Goal: Transaction & Acquisition: Purchase product/service

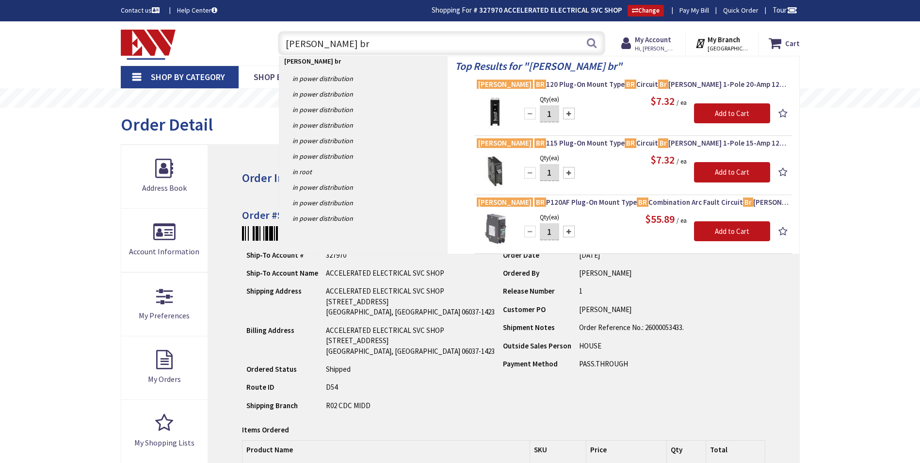
click at [337, 39] on input "eaton br" at bounding box center [441, 43] width 327 height 24
click at [337, 37] on input "eaton br" at bounding box center [441, 43] width 327 height 24
type input "smoke detector"
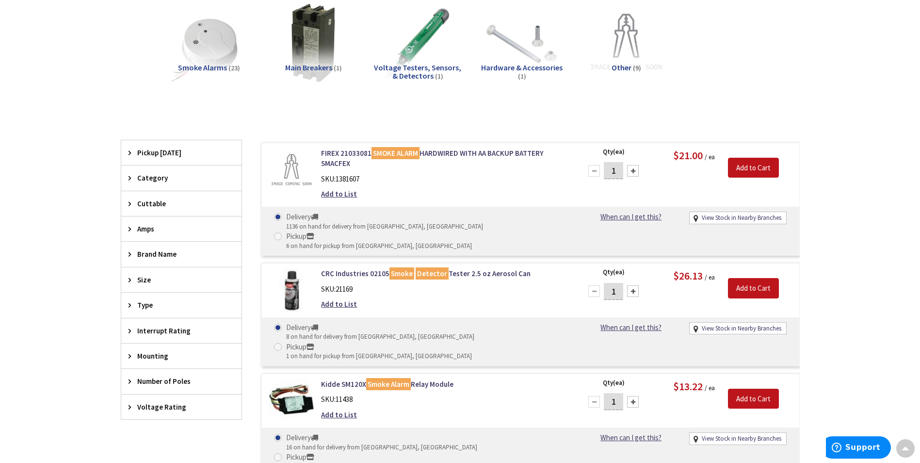
scroll to position [291, 0]
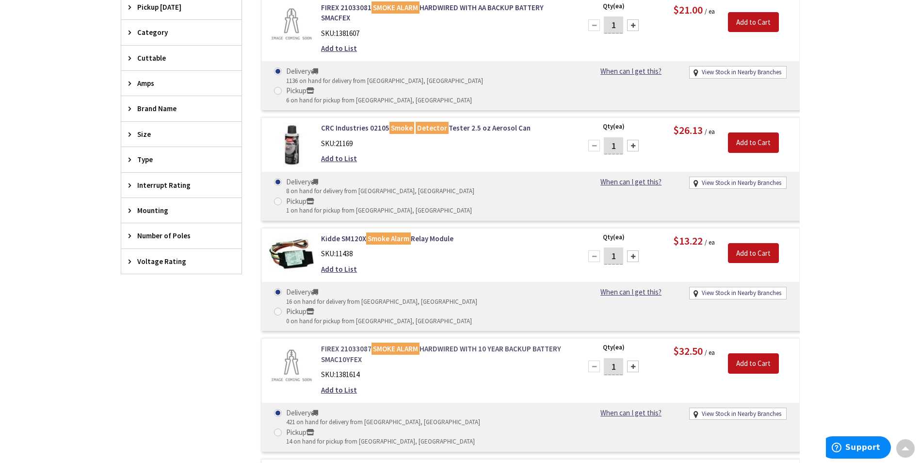
click at [397, 343] on mark "SMOKE ALARM" at bounding box center [396, 349] width 48 height 12
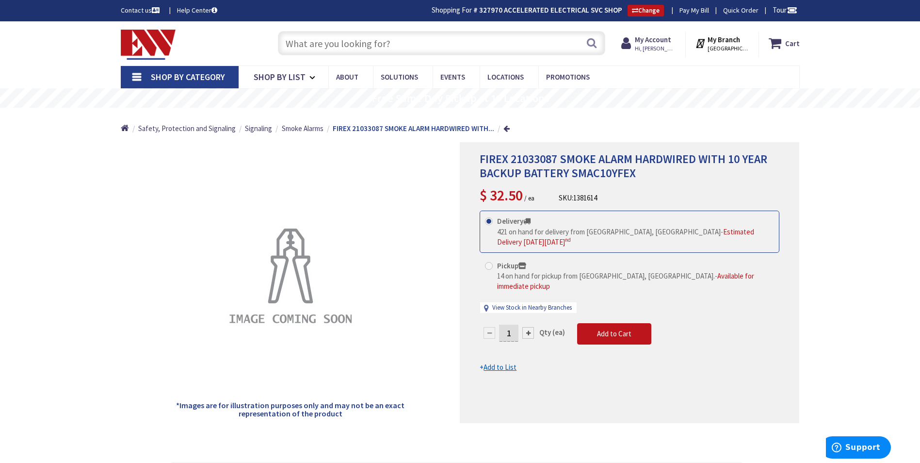
drag, startPoint x: 359, startPoint y: 41, endPoint x: 352, endPoint y: 41, distance: 7.3
click at [352, 41] on input "text" at bounding box center [441, 43] width 327 height 24
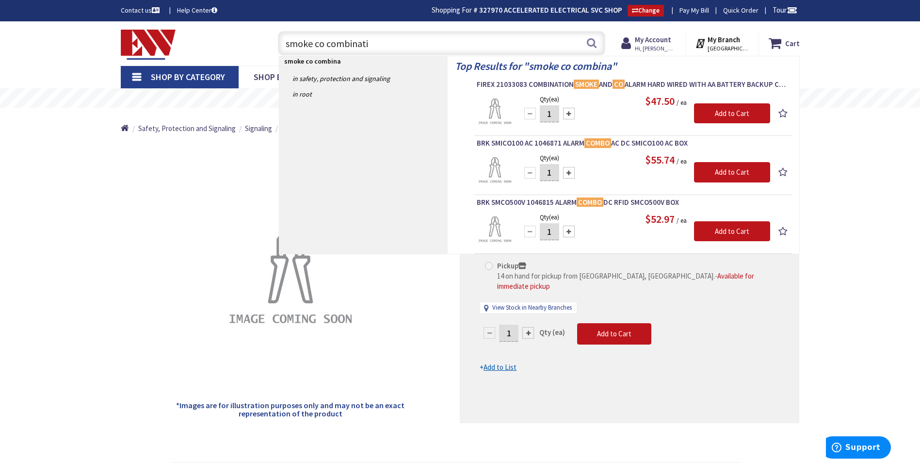
type input "smoke co combinatin"
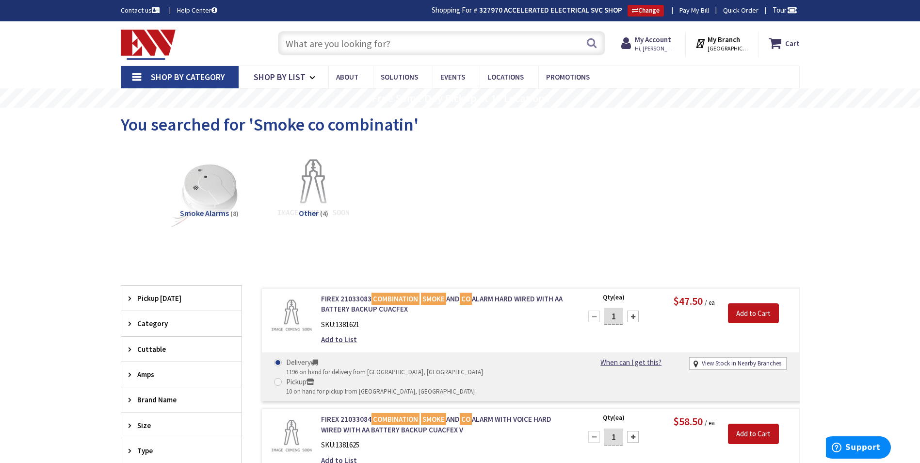
drag, startPoint x: 375, startPoint y: 44, endPoint x: 369, endPoint y: 41, distance: 7.2
click at [373, 44] on input "text" at bounding box center [441, 43] width 327 height 24
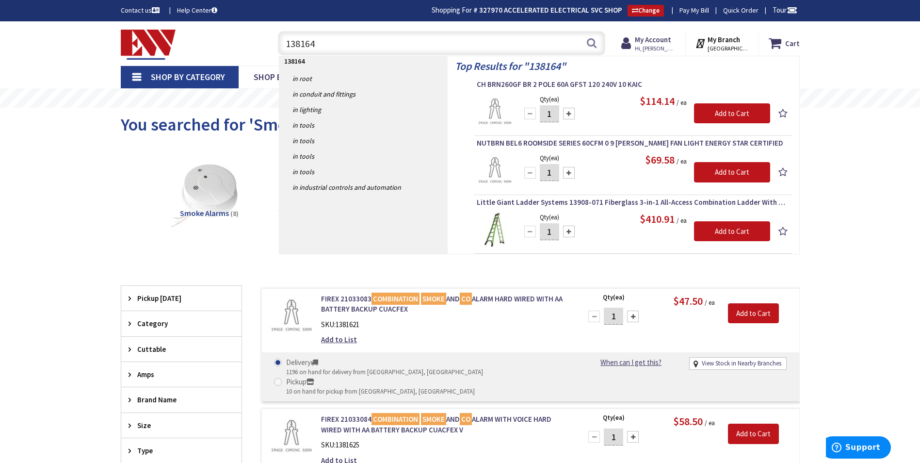
click at [310, 46] on input "138164" at bounding box center [441, 43] width 327 height 24
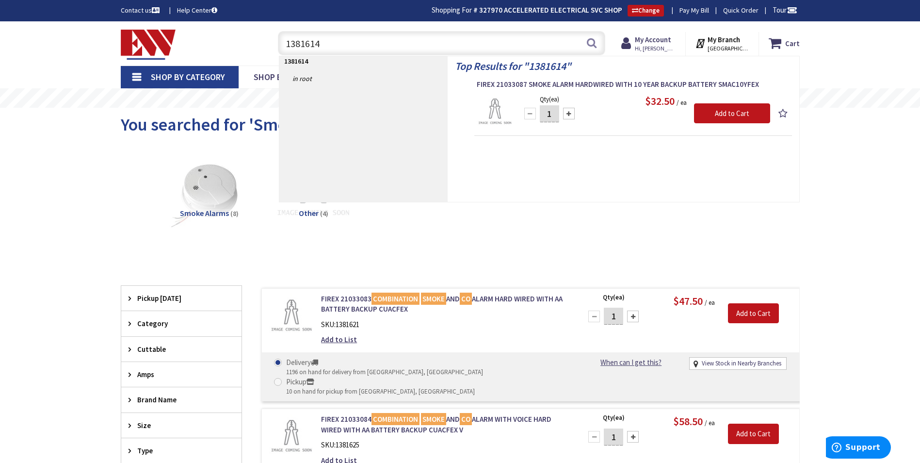
type input "1381614"
drag, startPoint x: 551, startPoint y: 115, endPoint x: 544, endPoint y: 115, distance: 6.3
click at [544, 115] on input "1" at bounding box center [549, 113] width 19 height 17
type input "4"
click at [735, 110] on input "Add to Cart" at bounding box center [732, 113] width 76 height 20
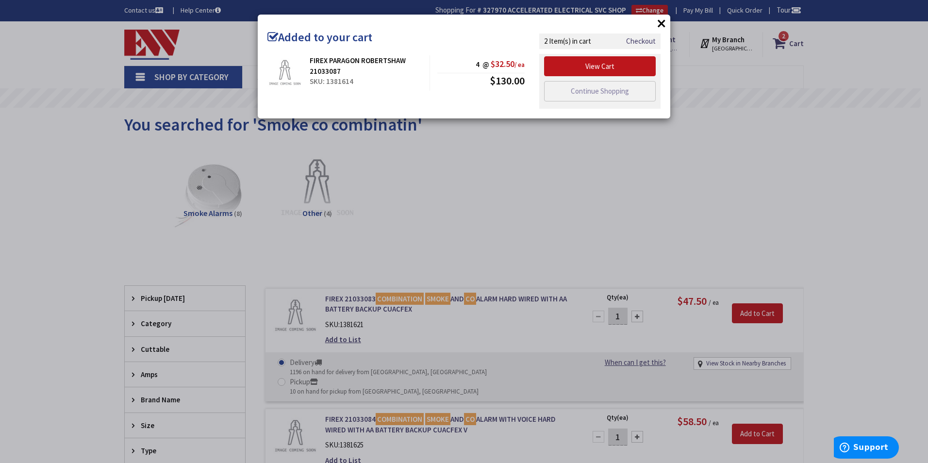
click at [799, 150] on div "× Added to your cart FIREX PARAGON ROBERTSHAW 21033087 SKU: 1381614 4 @ $32.50 …" at bounding box center [464, 231] width 928 height 463
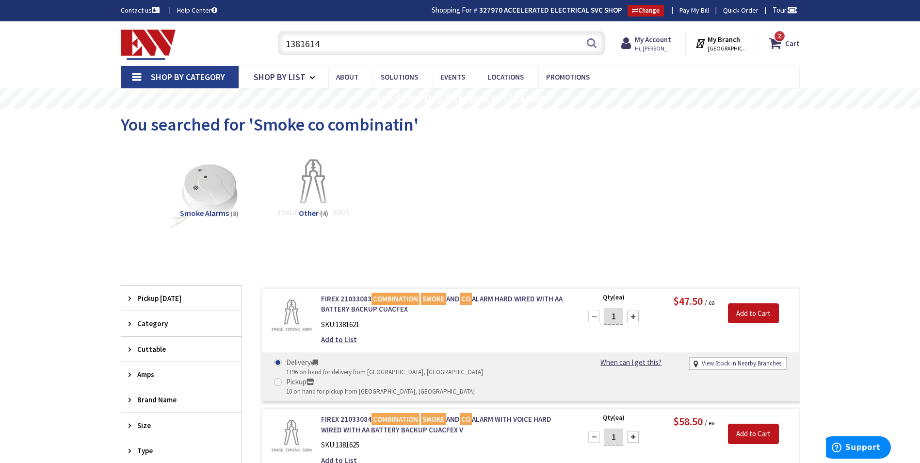
drag, startPoint x: 131, startPoint y: 55, endPoint x: 125, endPoint y: 53, distance: 5.5
click at [125, 53] on div "Toggle Nav 1381614 1381614 Search 2 2 2 items Cart My Cart" at bounding box center [461, 43] width 694 height 33
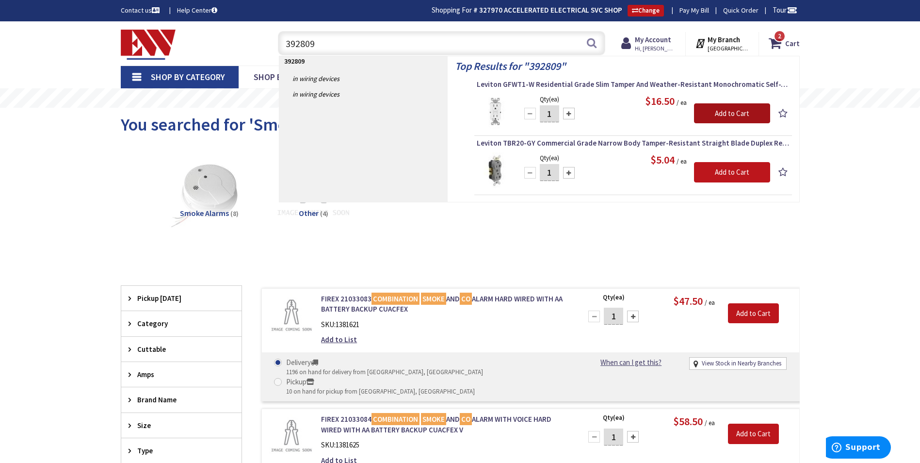
click at [727, 115] on input "Add to Cart" at bounding box center [732, 113] width 76 height 20
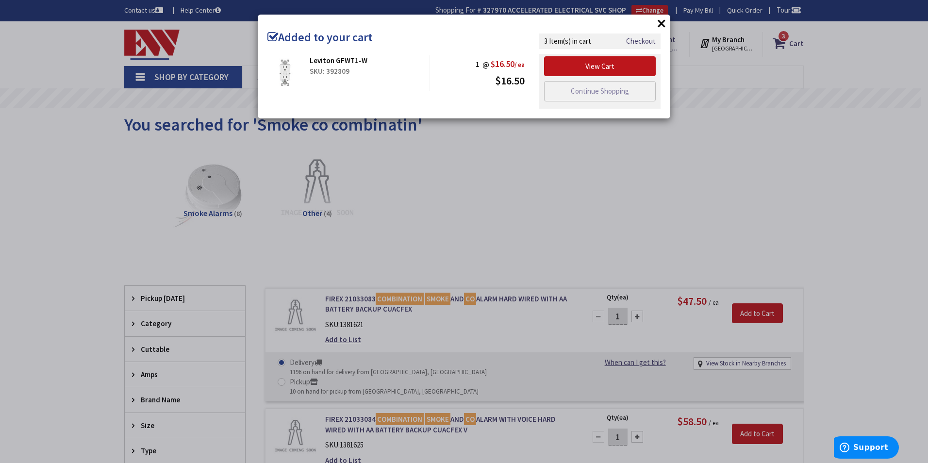
click at [485, 140] on div "× Added to your cart Leviton GFWT1-W SKU: 392809 1 @ $16.50 / ea $16.50" at bounding box center [464, 231] width 928 height 463
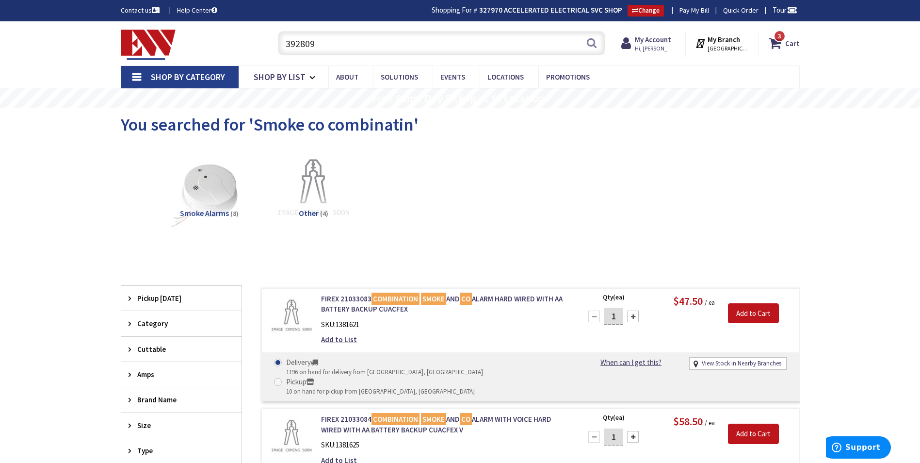
click at [363, 47] on input "392809" at bounding box center [441, 43] width 327 height 24
click at [362, 48] on input "392809" at bounding box center [441, 43] width 327 height 24
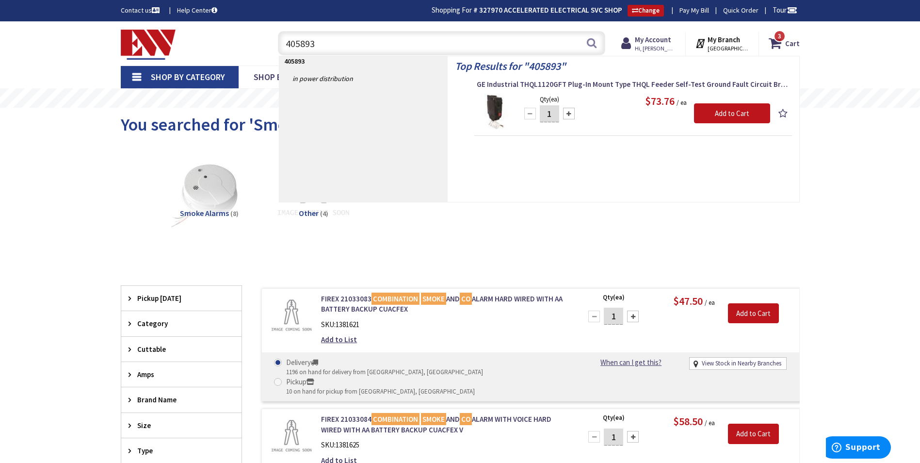
click at [400, 46] on input "405893" at bounding box center [441, 43] width 327 height 24
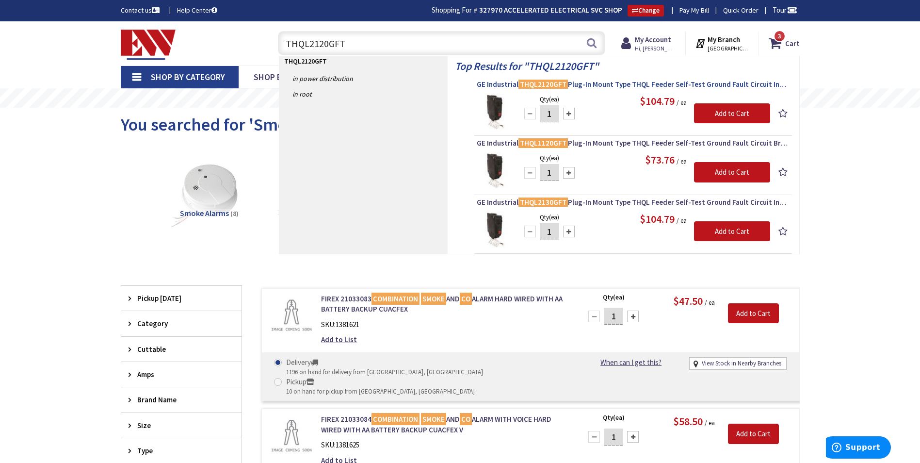
type input "THQL2120GFT"
click at [494, 80] on span "GE Industrial THQL2120GFT Plug-In Mount Type THQL Feeder Self-Test Ground Fault…" at bounding box center [633, 85] width 313 height 10
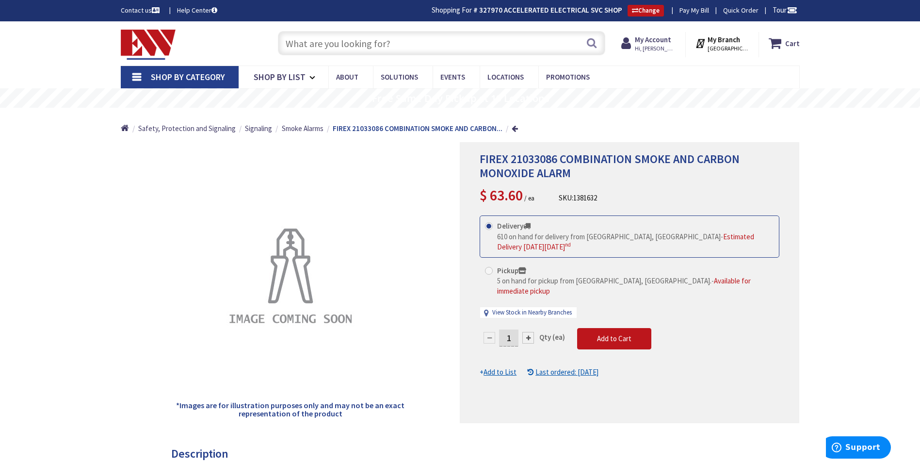
click at [525, 332] on div at bounding box center [528, 338] width 12 height 12
type input "2"
click at [525, 327] on div at bounding box center [629, 283] width 339 height 280
click at [591, 328] on button "Add to Cart" at bounding box center [614, 338] width 74 height 21
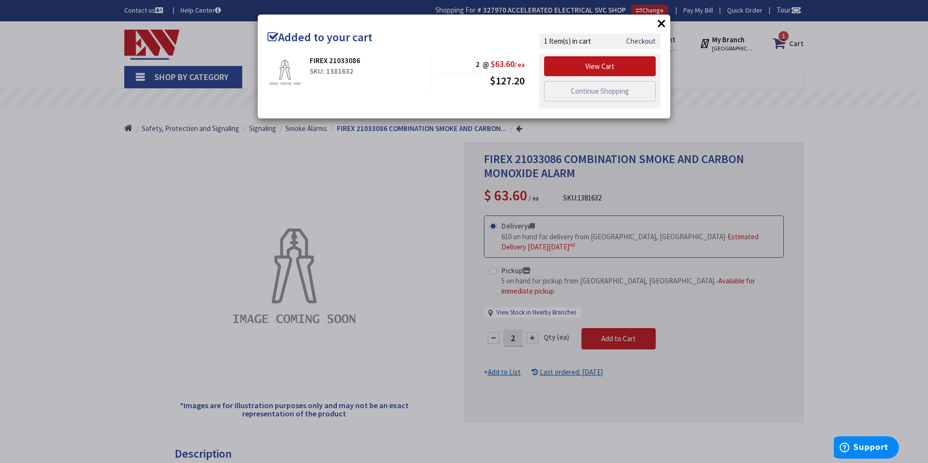
drag, startPoint x: 289, startPoint y: 194, endPoint x: 265, endPoint y: 157, distance: 44.3
click at [286, 188] on div "× Added to your cart FIREX 21033086 SKU: 1381632 2 @ $63.60 / ea $127.20" at bounding box center [464, 231] width 928 height 463
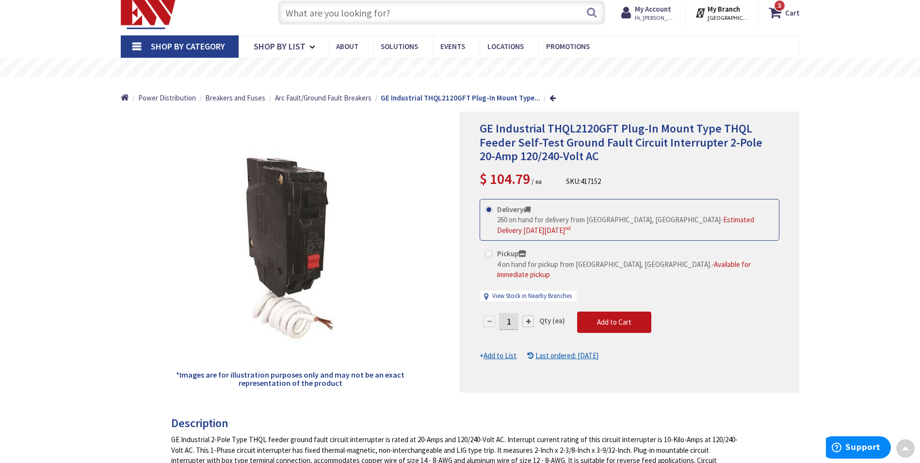
scroll to position [1, 0]
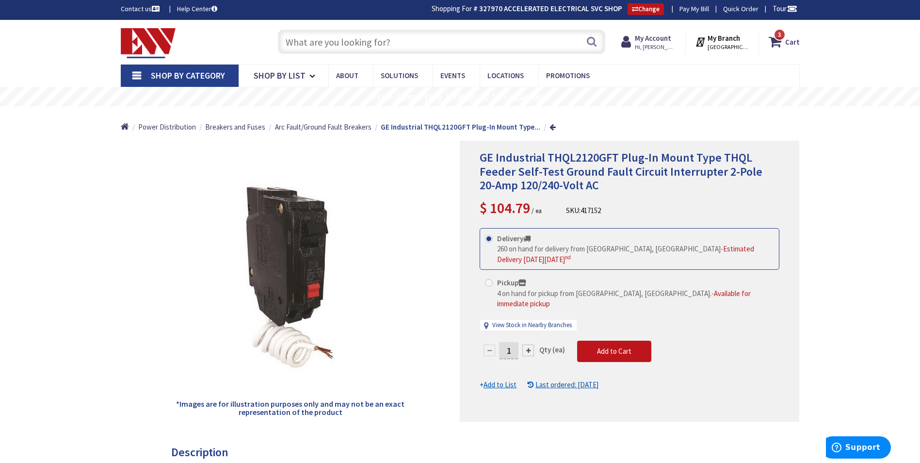
click at [382, 43] on input "text" at bounding box center [441, 42] width 327 height 24
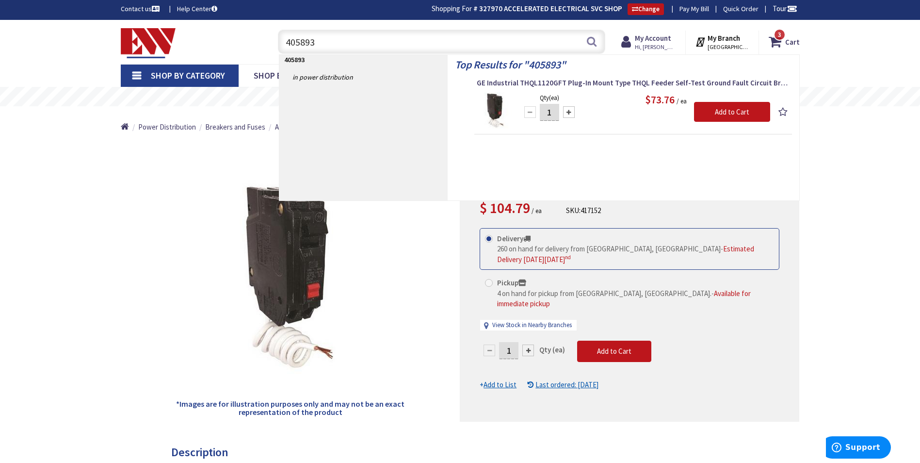
drag, startPoint x: 382, startPoint y: 43, endPoint x: 438, endPoint y: 416, distance: 376.7
click at [398, 64] on header "Skip to Content Toggle Nav 405893 405893 Search 3 3 3 items Cart 3" at bounding box center [460, 42] width 920 height 44
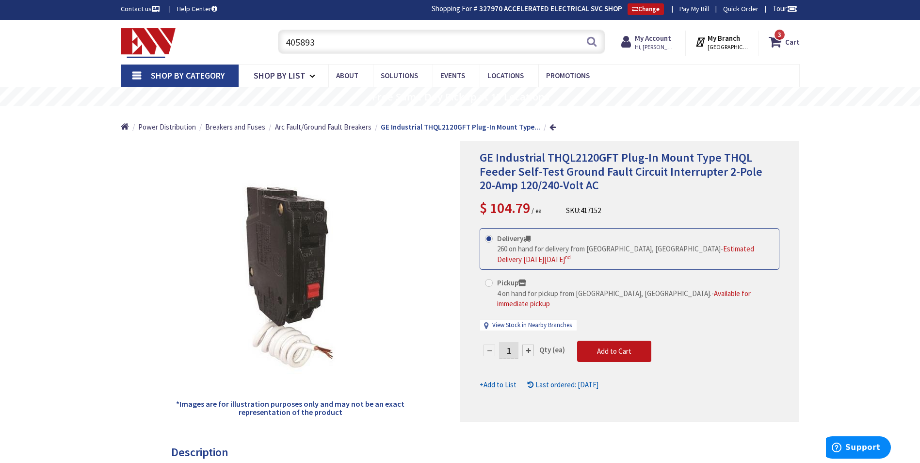
drag, startPoint x: 320, startPoint y: 42, endPoint x: 253, endPoint y: 53, distance: 68.0
click at [253, 53] on div "Toggle Nav 405893 405893 Search 3 3 3 items Cart My Cart 3" at bounding box center [461, 42] width 694 height 33
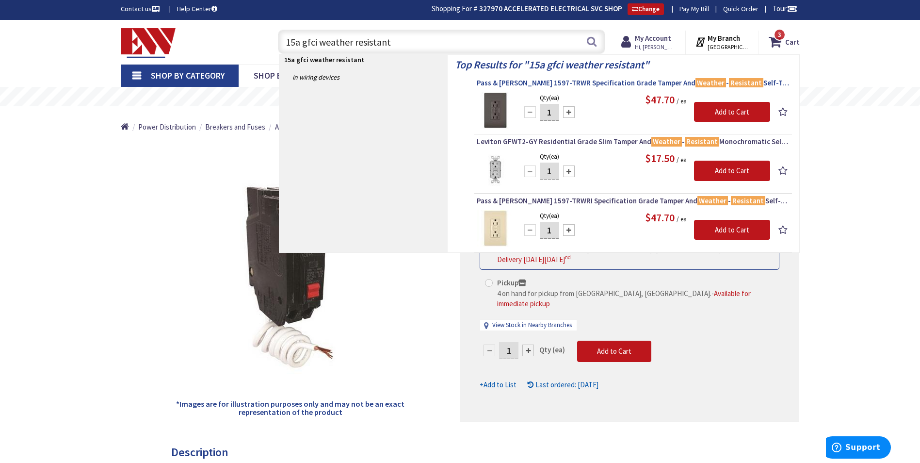
type input "15a gfci weather resistant"
click at [545, 83] on span "Pass & [PERSON_NAME] 1597-TRWR Specification Grade Tamper And Weather - Resista…" at bounding box center [633, 83] width 313 height 10
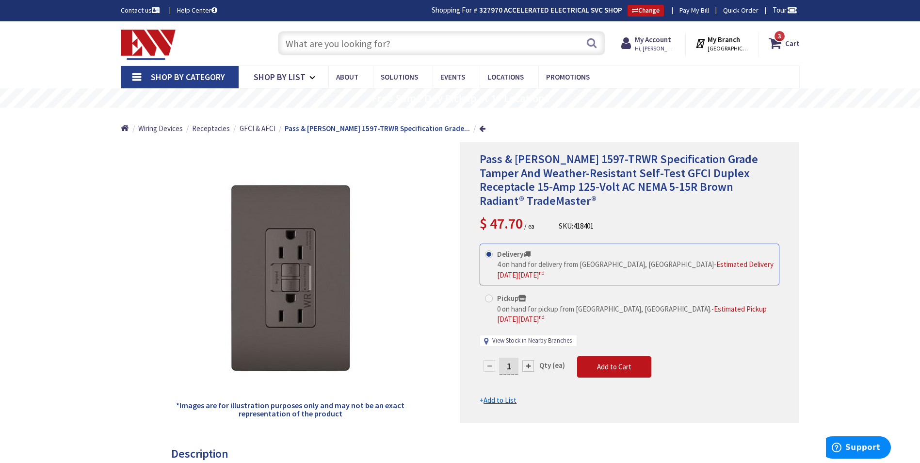
click at [549, 336] on link "View Stock in Nearby Branches" at bounding box center [532, 340] width 80 height 9
select select "data-availability"
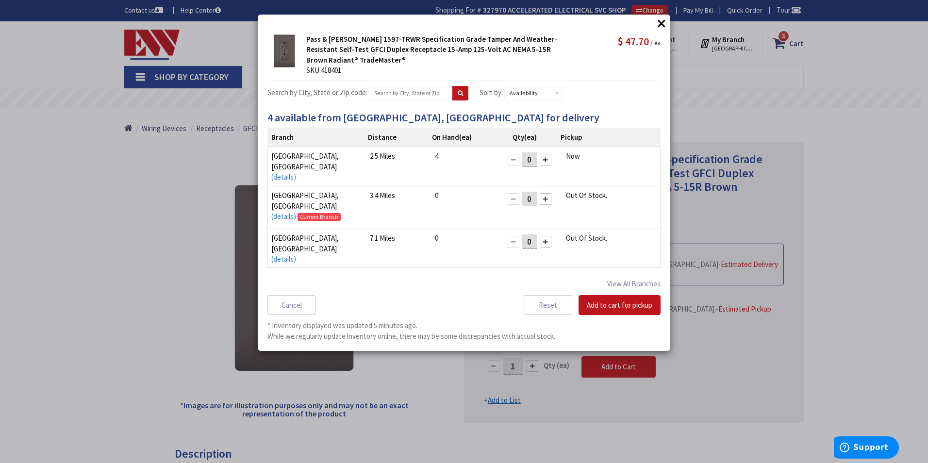
click at [541, 161] on div at bounding box center [545, 160] width 12 height 12
click at [614, 310] on button "Add to cart for pickup" at bounding box center [619, 305] width 82 height 20
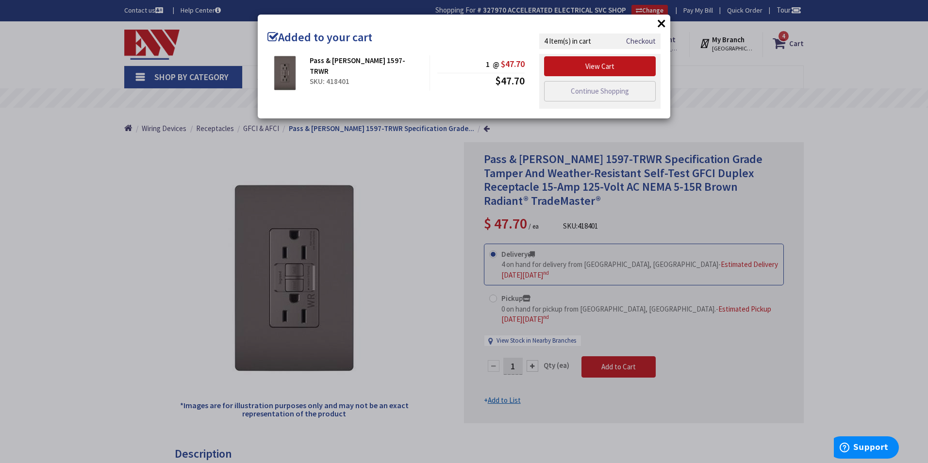
click at [146, 182] on div "× Added to your cart Pass & Seymour 1597-TRWR SKU: 418401 1 @ $47.70 $47.70" at bounding box center [464, 231] width 928 height 463
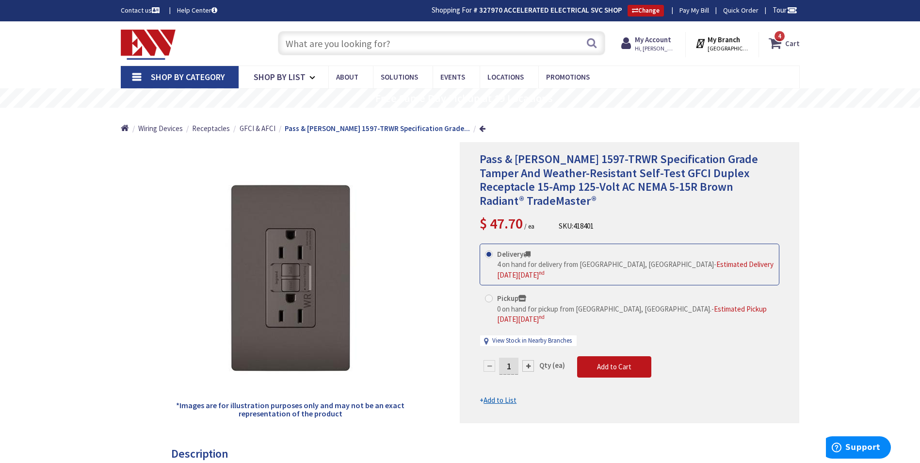
click at [781, 46] on icon at bounding box center [777, 42] width 16 height 17
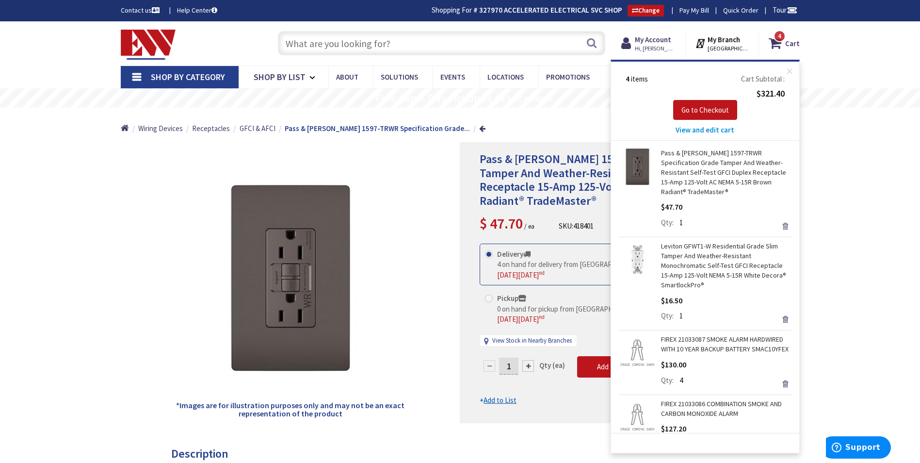
click at [779, 227] on link "Remove" at bounding box center [786, 226] width 14 height 14
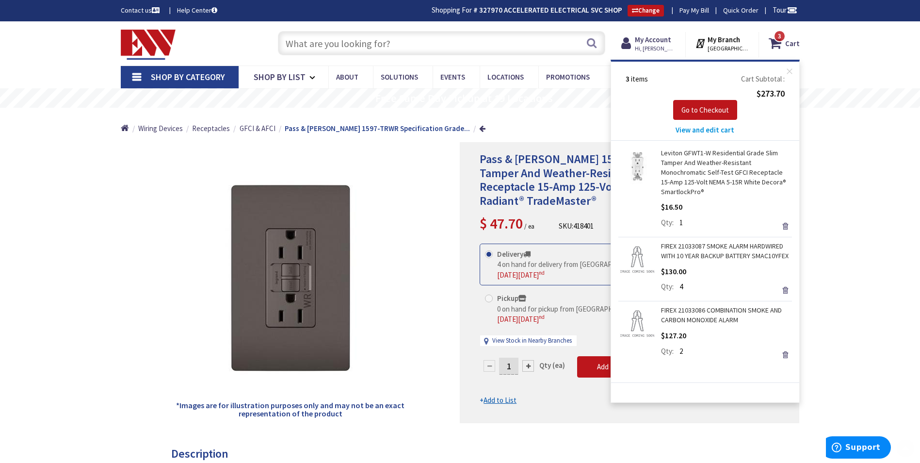
drag, startPoint x: 865, startPoint y: 211, endPoint x: 789, endPoint y: 223, distance: 76.1
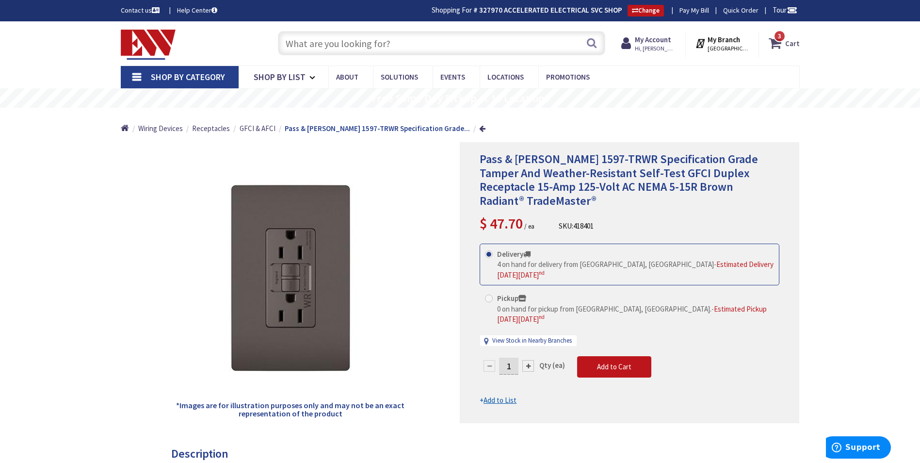
click at [779, 43] on icon at bounding box center [777, 42] width 16 height 17
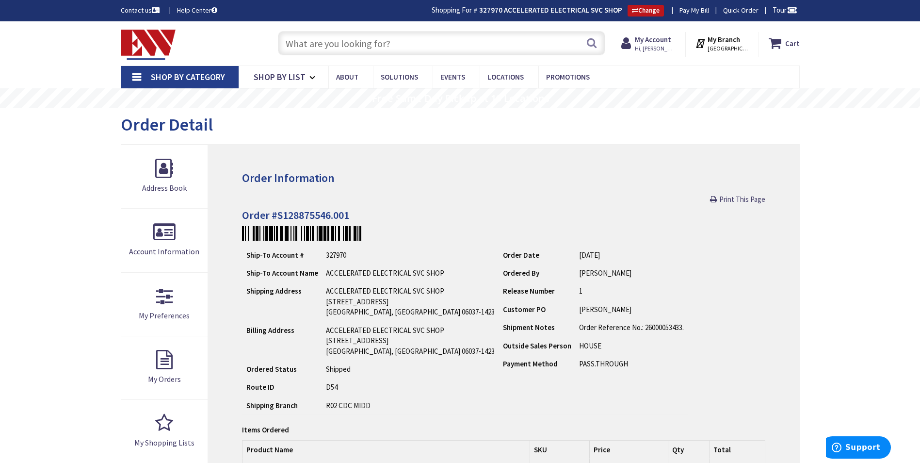
click at [391, 50] on input "text" at bounding box center [441, 43] width 327 height 24
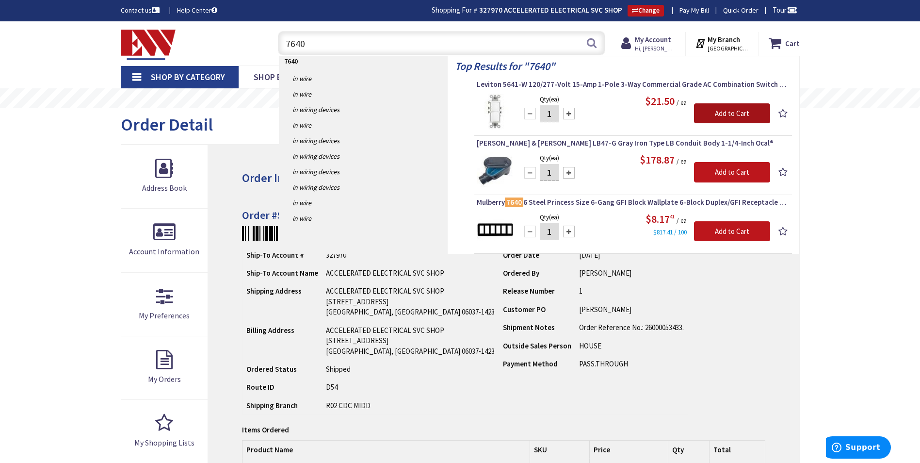
click at [713, 114] on input "Add to Cart" at bounding box center [732, 113] width 76 height 20
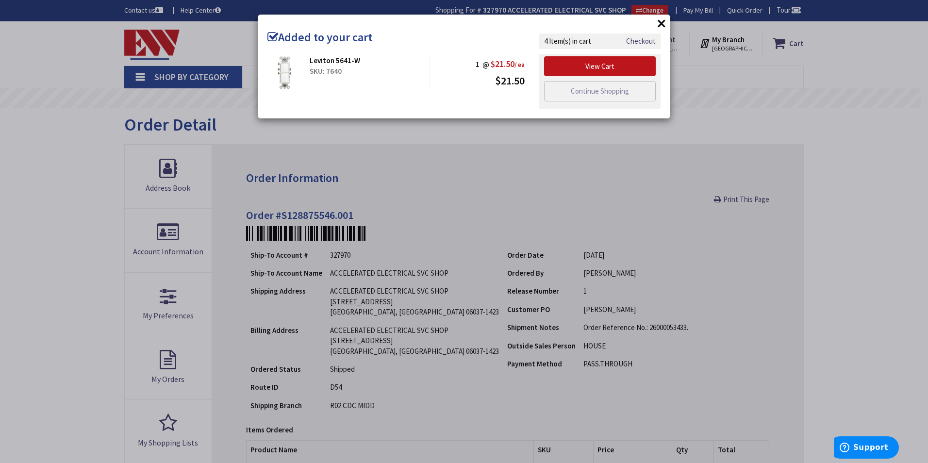
click at [417, 144] on div "× Added to your cart Leviton 5641-W SKU: 7640 1 @ $21.50 / ea $21.50" at bounding box center [464, 231] width 928 height 463
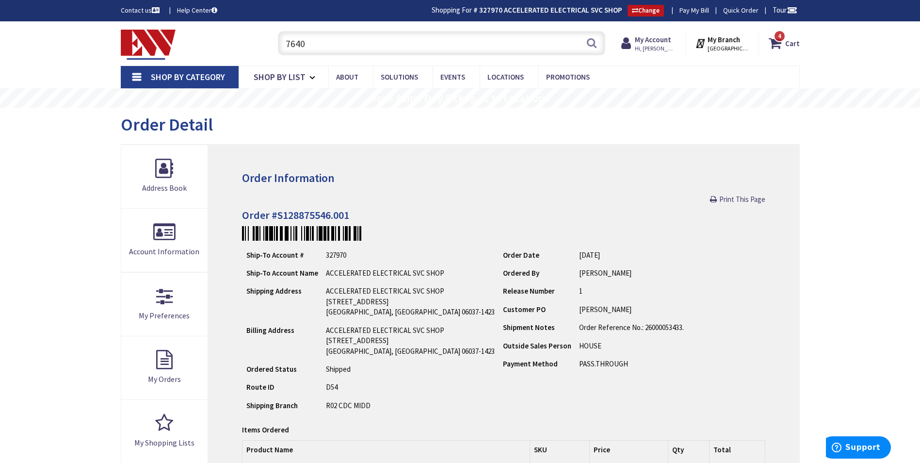
drag, startPoint x: 330, startPoint y: 41, endPoint x: 263, endPoint y: 47, distance: 67.2
click at [263, 47] on div "Toggle Nav 7640 7640 Search 4 4 4 items Cart My Cart 4 4" at bounding box center [461, 43] width 694 height 33
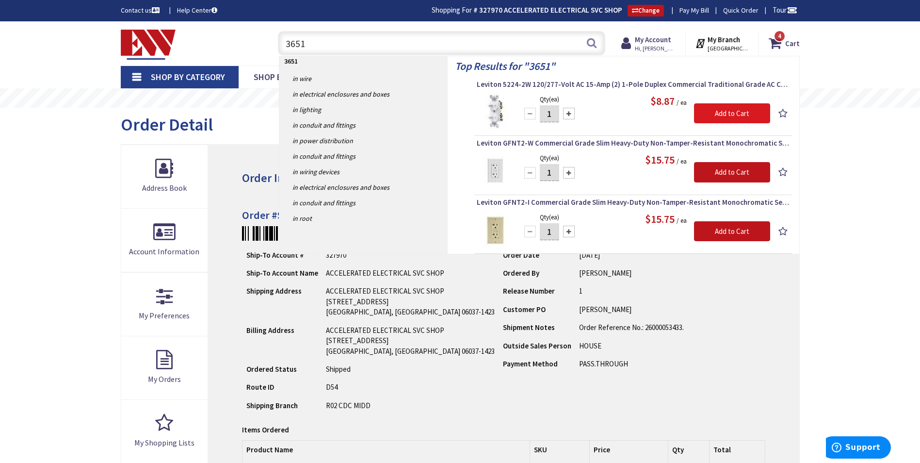
type input "3651"
click at [729, 111] on input "Add to Cart" at bounding box center [732, 113] width 76 height 20
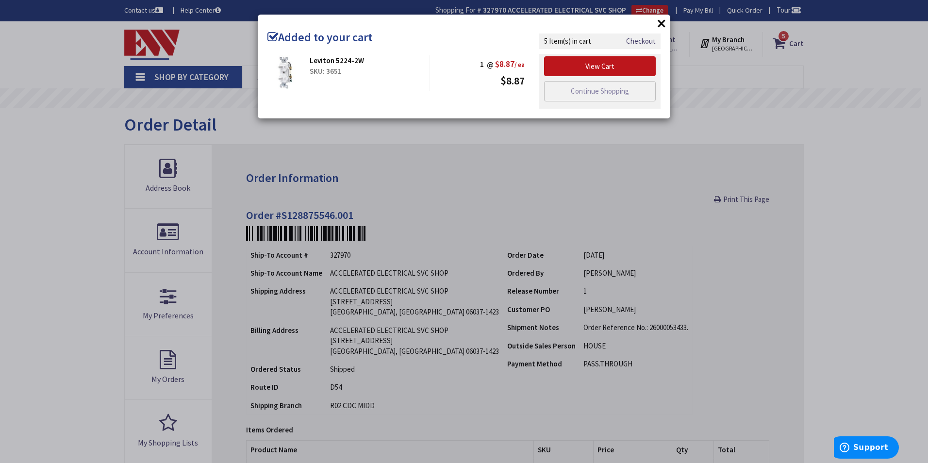
click at [870, 229] on div "× Added to your cart Leviton 5224-2W SKU: 3651 1 @ $8.87 / ea $8.87" at bounding box center [464, 231] width 928 height 463
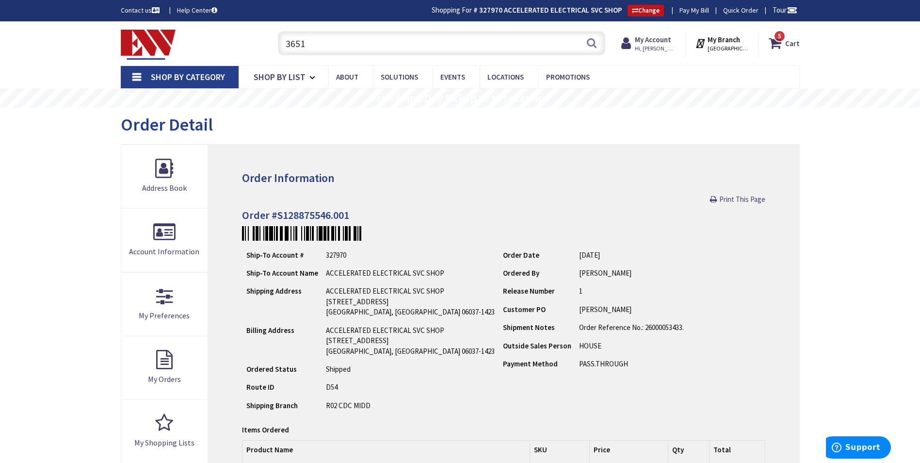
click at [323, 43] on input "3651" at bounding box center [441, 43] width 327 height 24
click at [779, 43] on icon at bounding box center [777, 42] width 16 height 17
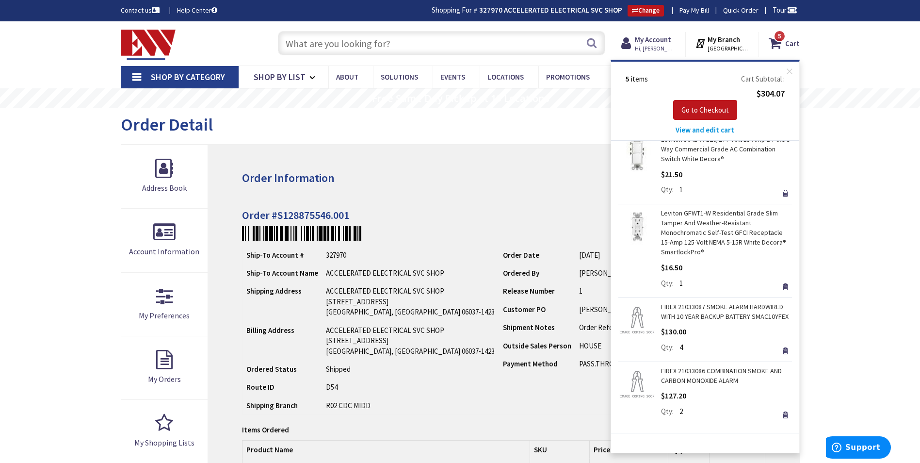
click at [406, 42] on input "text" at bounding box center [441, 43] width 327 height 24
click at [405, 42] on input "text" at bounding box center [441, 43] width 327 height 24
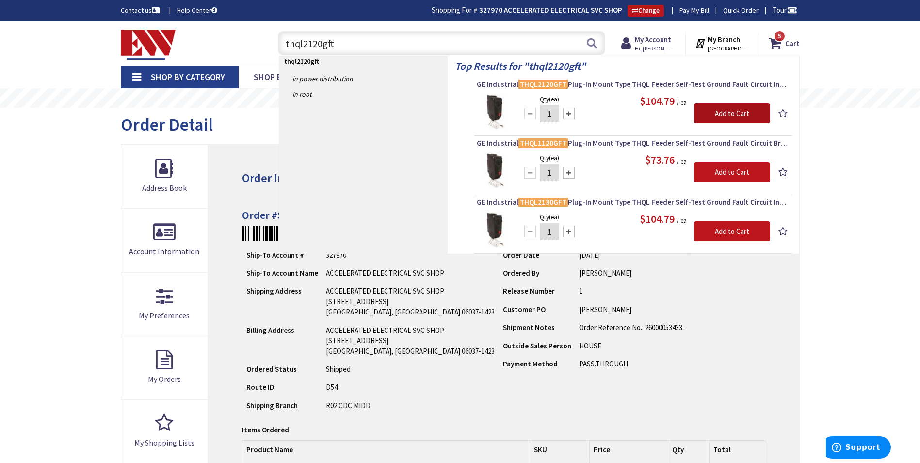
click at [715, 109] on input "Add to Cart" at bounding box center [732, 113] width 76 height 20
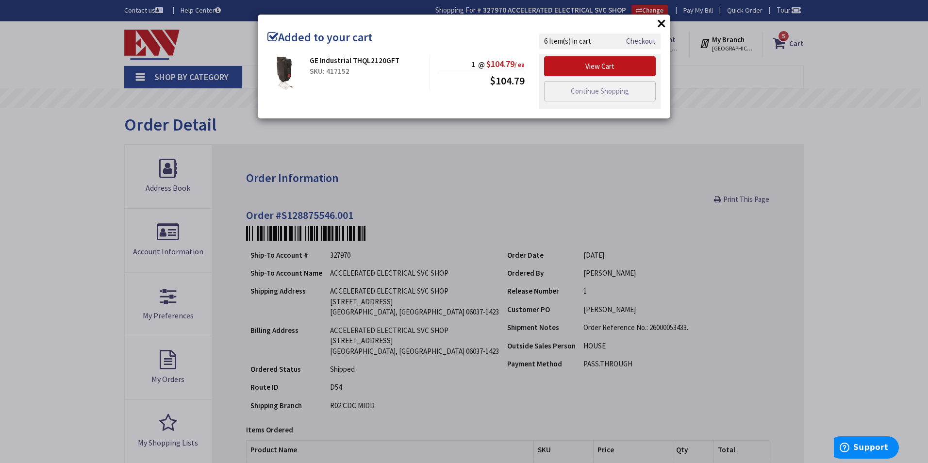
click at [569, 175] on div "× Added to your cart GE Industrial THQL2120GFT SKU: 417152 1 @ $104.79 / ea $10…" at bounding box center [464, 231] width 928 height 463
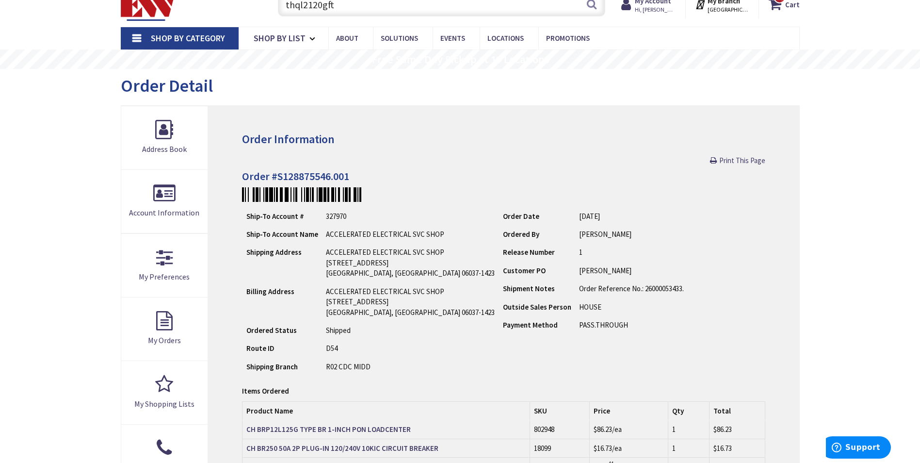
scroll to position [49, 0]
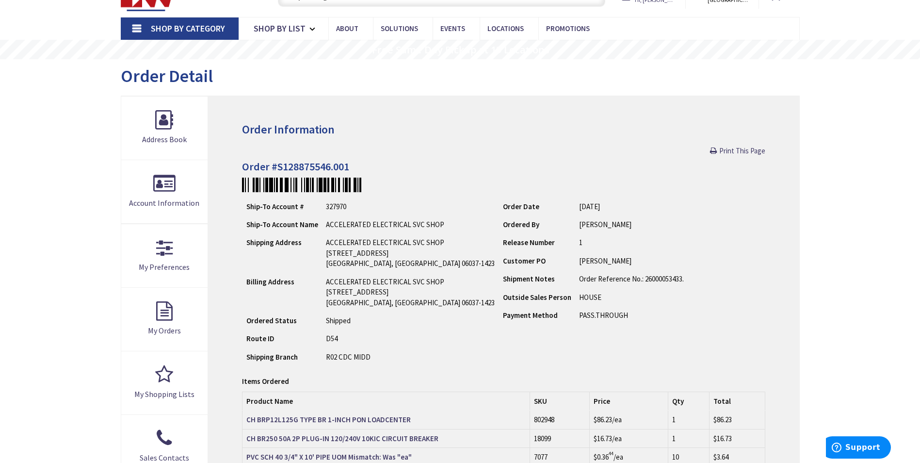
click at [838, 240] on div "Skip to Content Toggle Nav thql2120gft thql2120gft Search 6 6 6 items Cart My C…" at bounding box center [460, 420] width 920 height 895
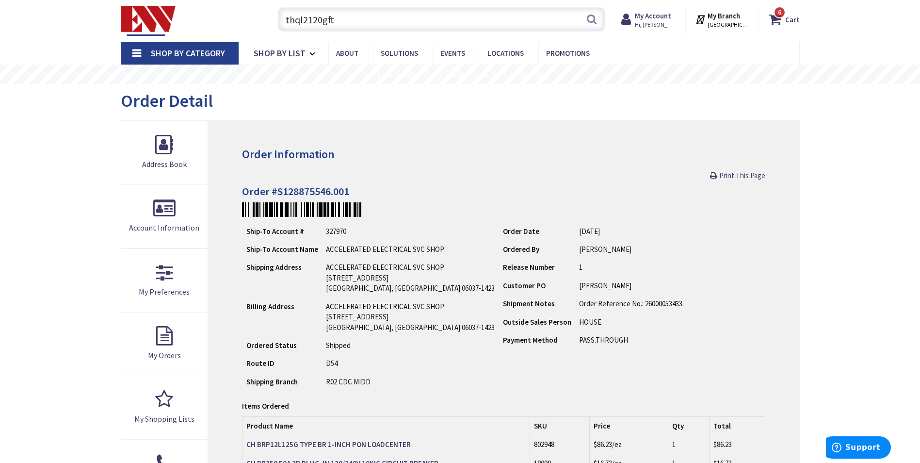
scroll to position [0, 0]
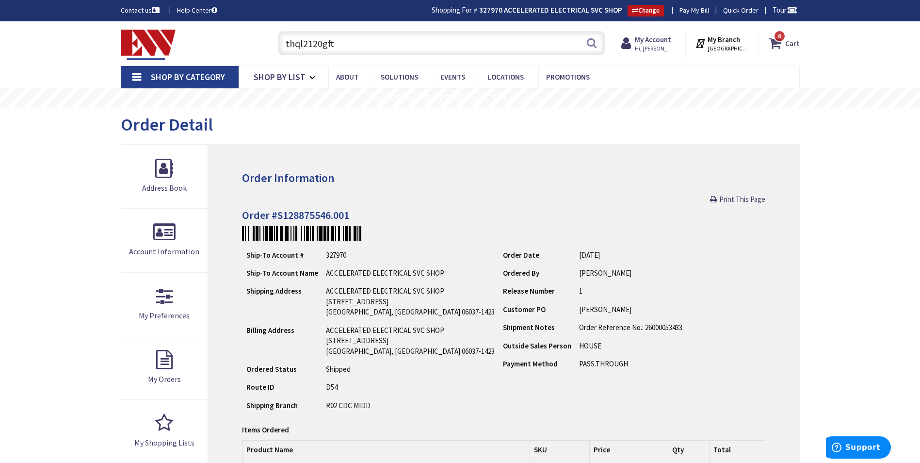
click at [783, 38] on span "6 6 items" at bounding box center [780, 36] width 12 height 12
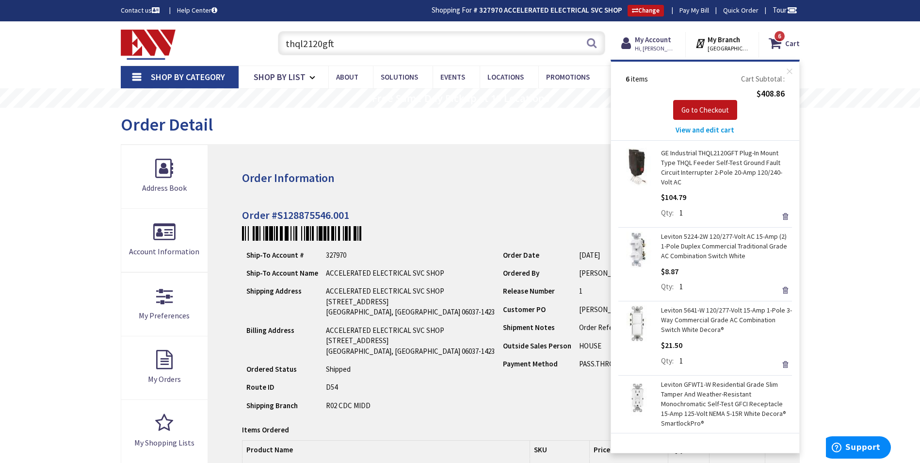
click at [821, 179] on main "My Account Order Detail Order Information Print This Page Order #S128875546.001…" at bounding box center [461, 400] width 728 height 585
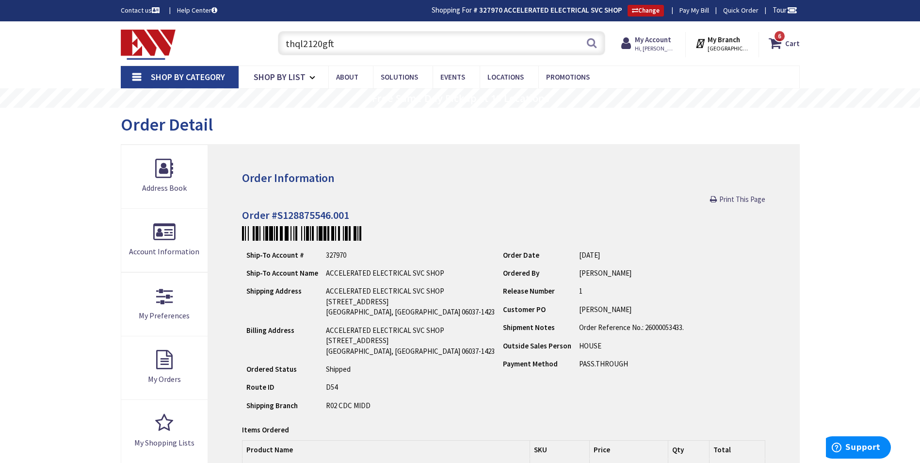
click at [335, 47] on input "thql2120gft" at bounding box center [441, 43] width 327 height 24
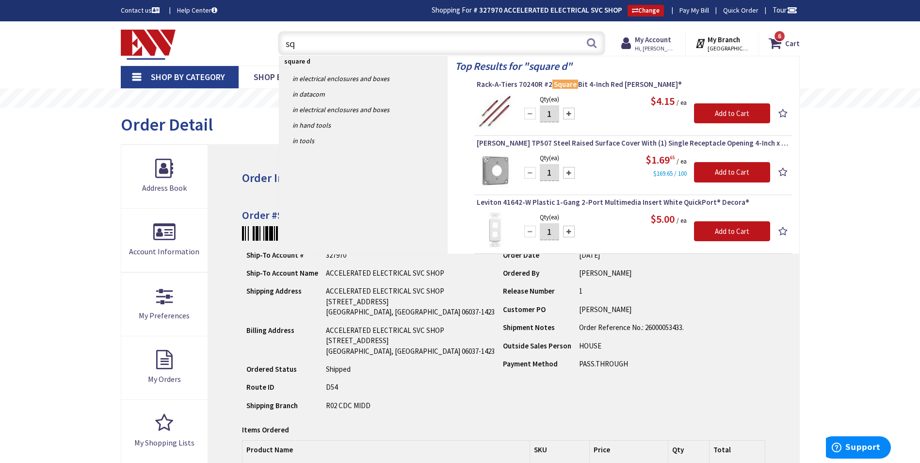
type input "s"
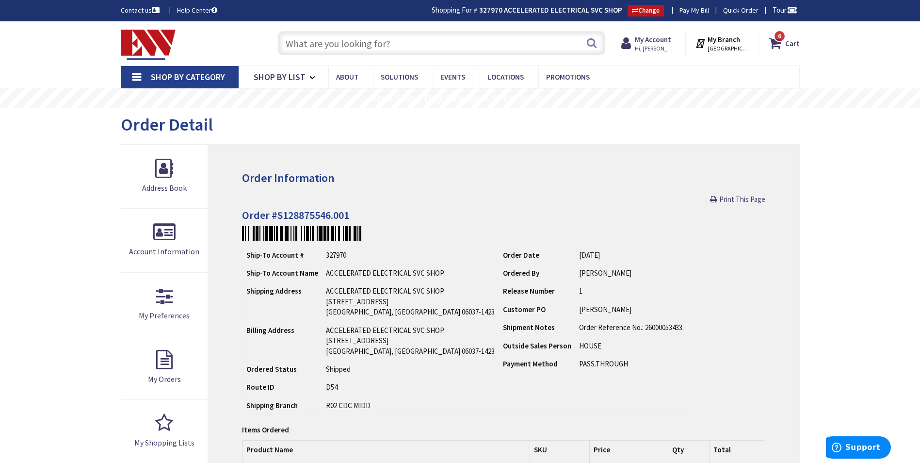
click at [342, 42] on input "text" at bounding box center [441, 43] width 327 height 24
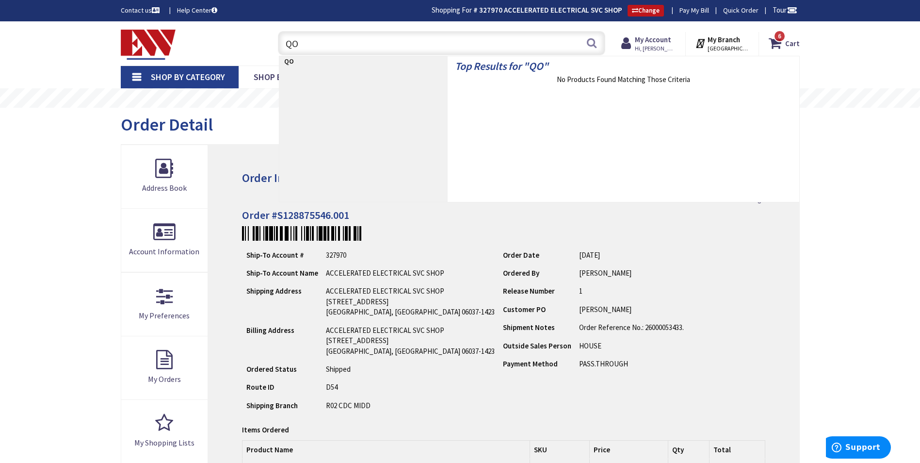
type input "Q"
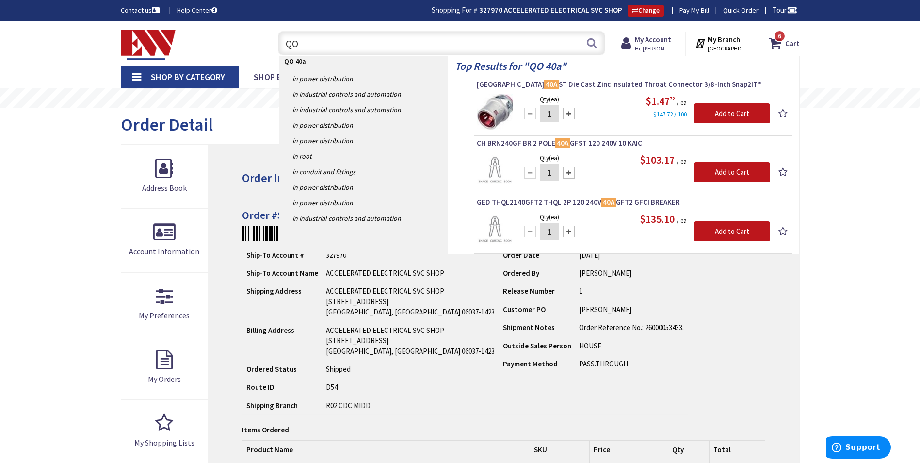
type input "Q"
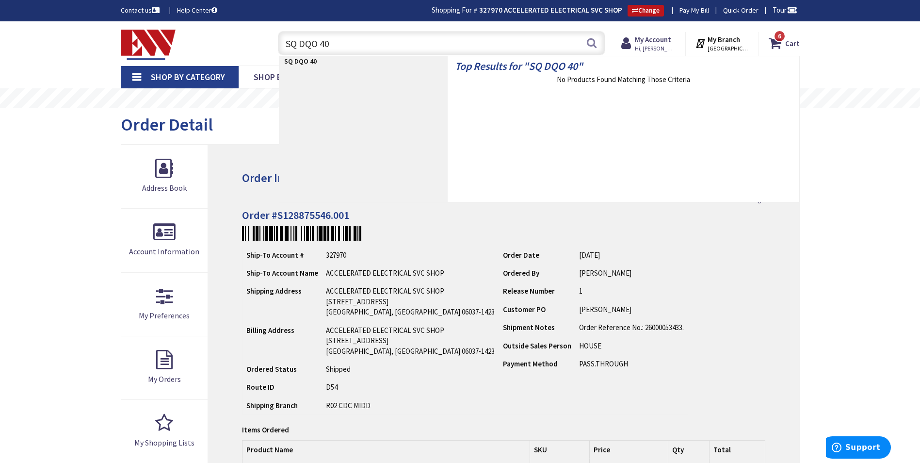
type input "SQ DQO 40a"
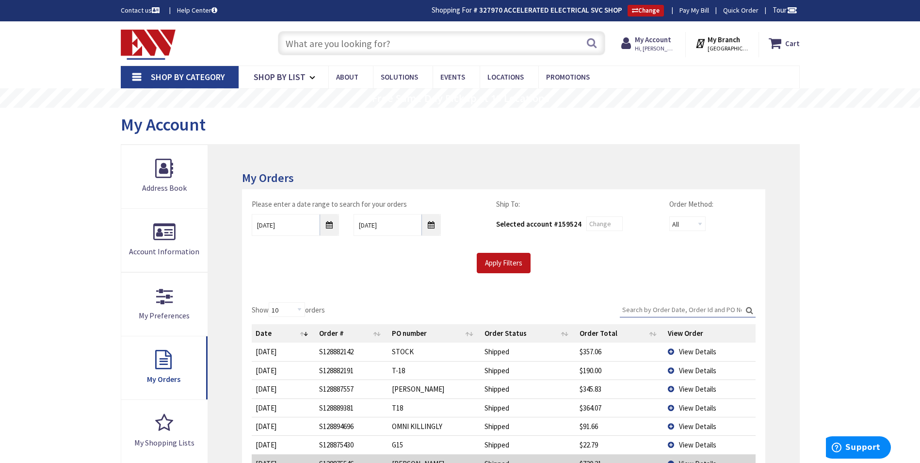
click at [319, 38] on input "text" at bounding box center [441, 43] width 327 height 24
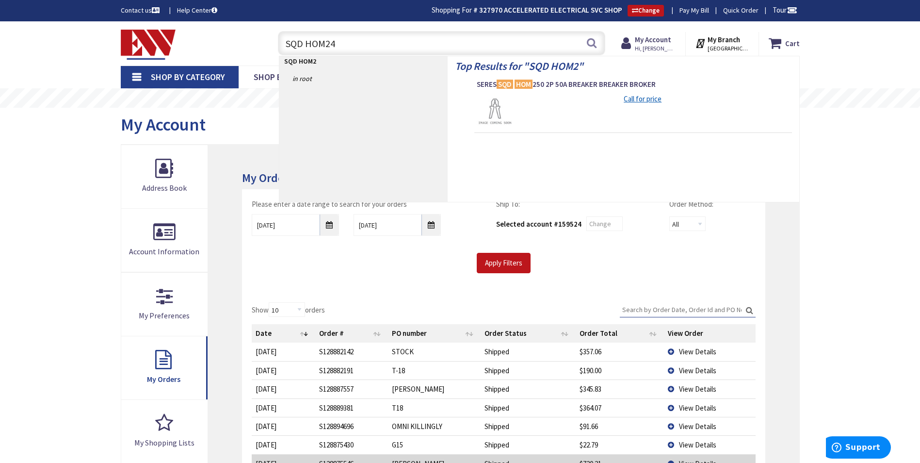
type input "SQD HOM240"
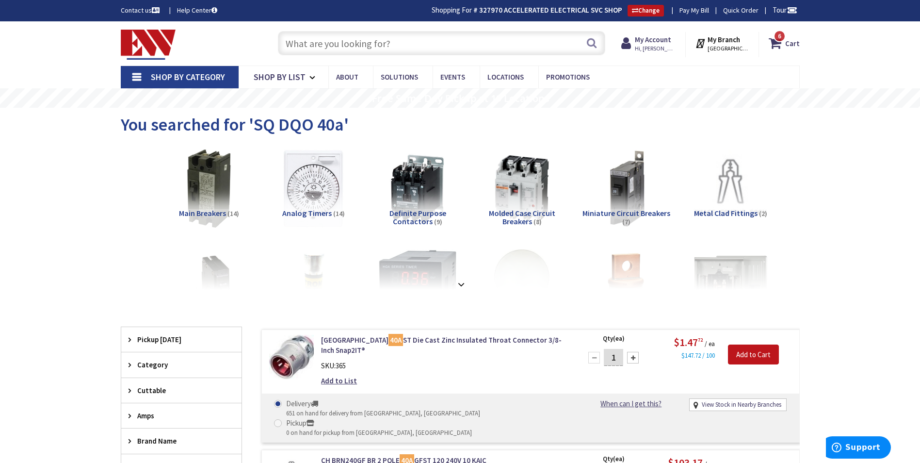
click at [371, 46] on input "text" at bounding box center [441, 43] width 327 height 24
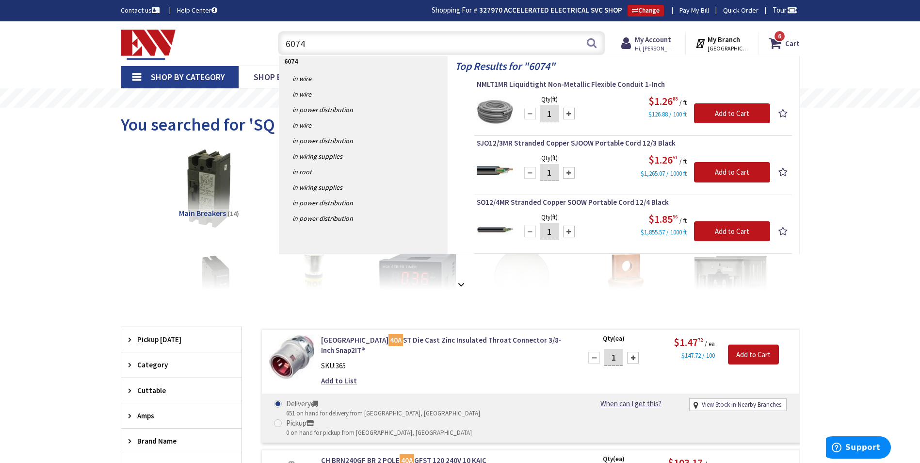
type input "6074"
click at [661, 39] on strong "My Account" at bounding box center [653, 39] width 36 height 9
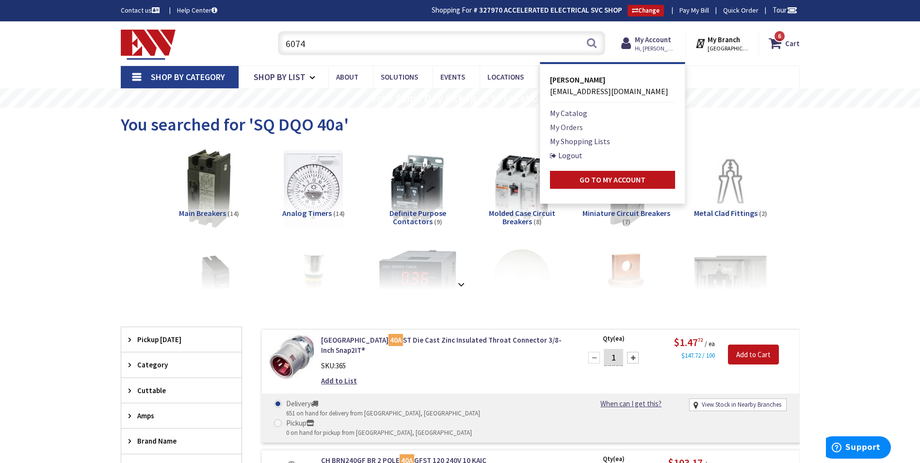
click at [576, 125] on link "My Orders" at bounding box center [566, 127] width 33 height 12
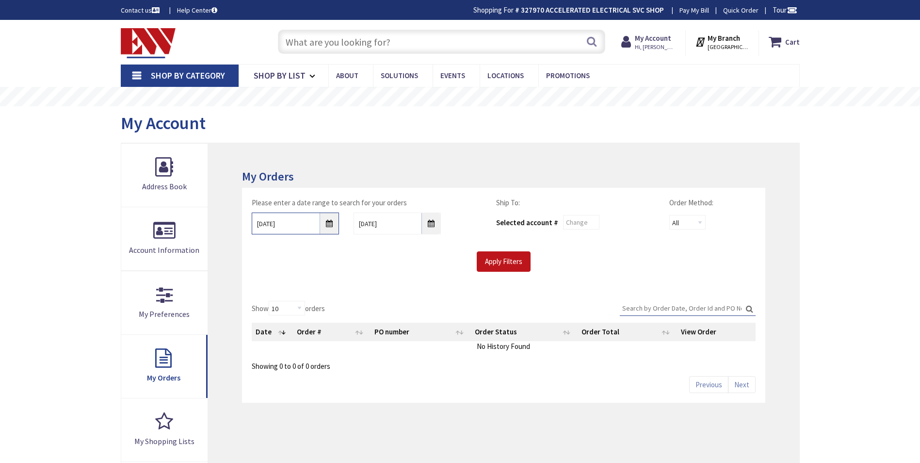
click at [325, 217] on input "9/24/2025" at bounding box center [295, 223] width 87 height 22
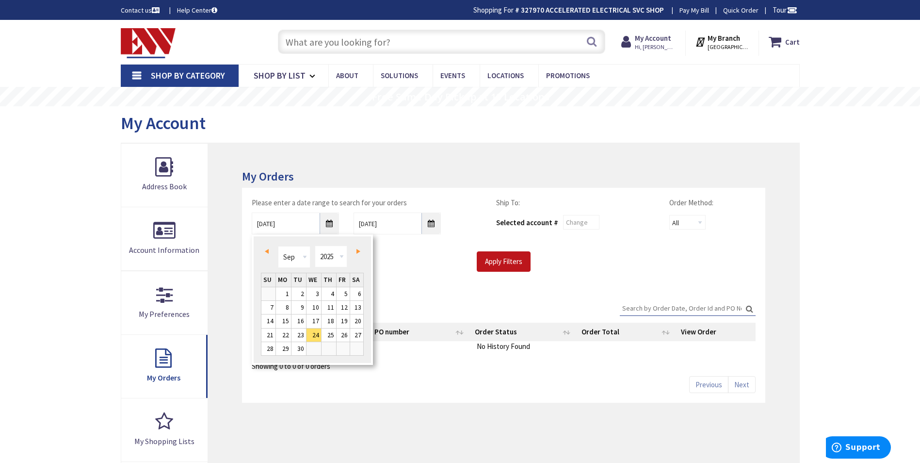
click at [266, 253] on span "Prev" at bounding box center [267, 251] width 4 height 5
click at [266, 254] on link "Prev" at bounding box center [268, 251] width 13 height 13
click at [298, 290] on link "1" at bounding box center [299, 293] width 15 height 13
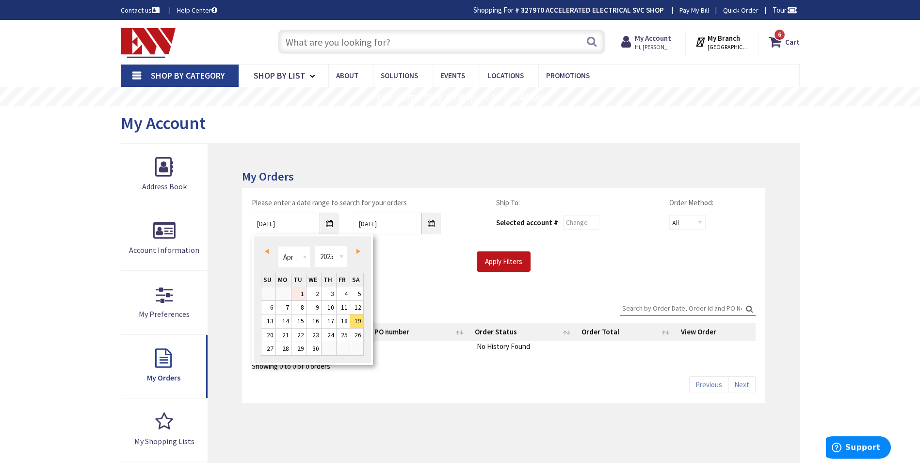
type input "04/01/2025"
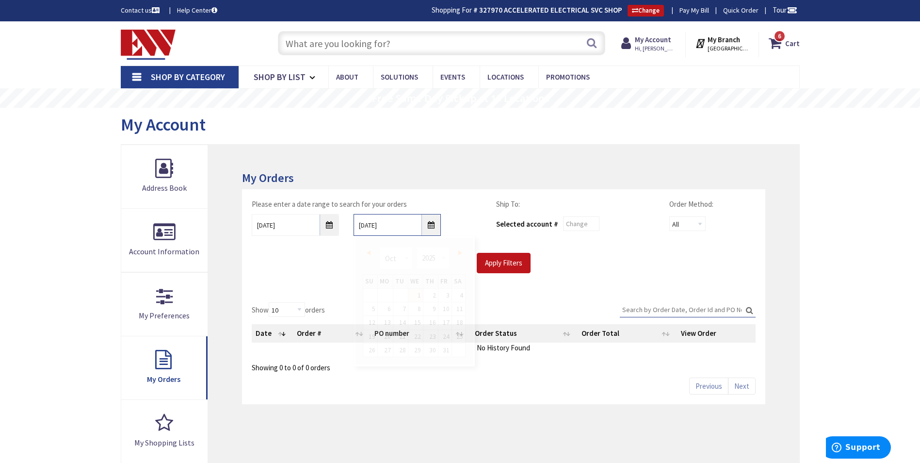
click at [424, 217] on input "10/1/2025" at bounding box center [397, 225] width 87 height 22
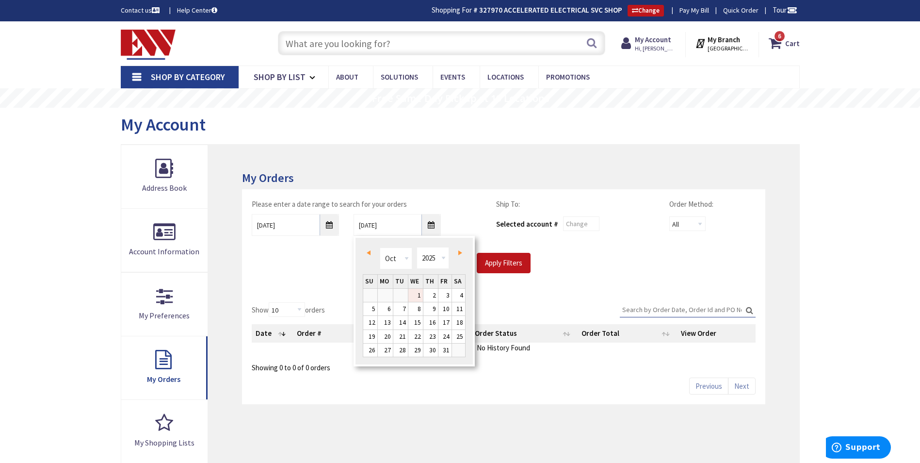
click at [373, 253] on link "Prev" at bounding box center [370, 252] width 13 height 13
type input "06/28/2025"
click at [507, 266] on input "Apply Filters" at bounding box center [504, 263] width 54 height 20
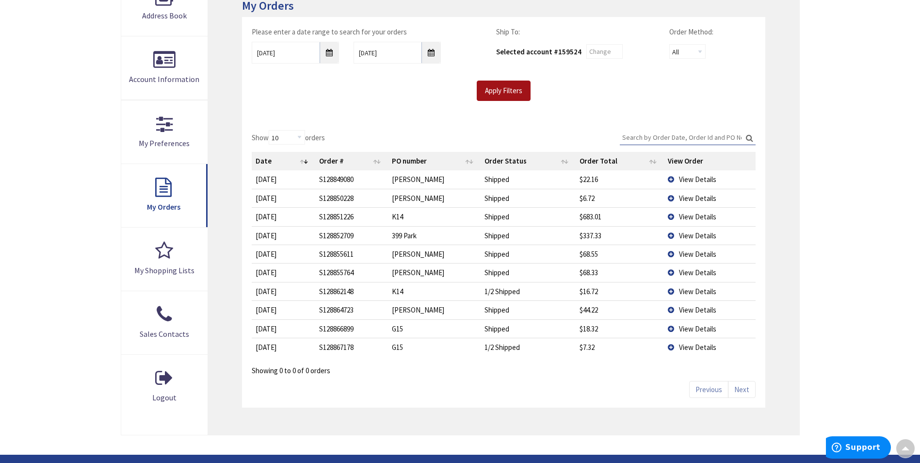
scroll to position [49, 0]
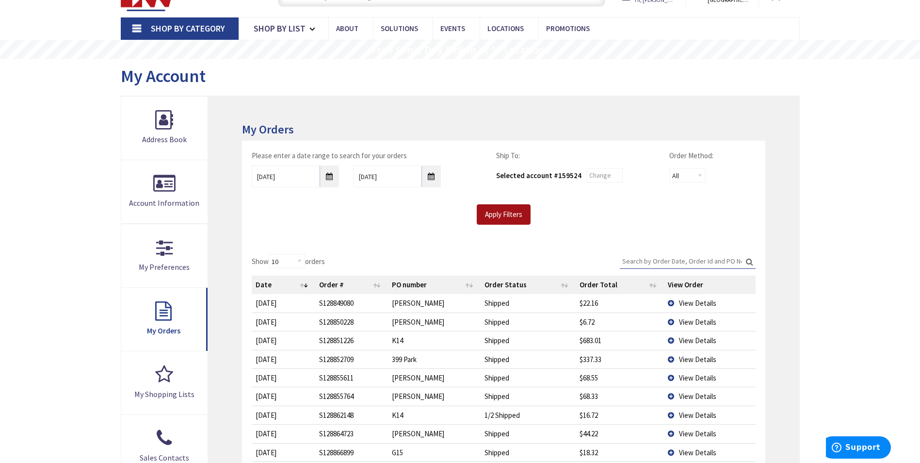
click at [498, 212] on input "Apply Filters" at bounding box center [504, 214] width 54 height 20
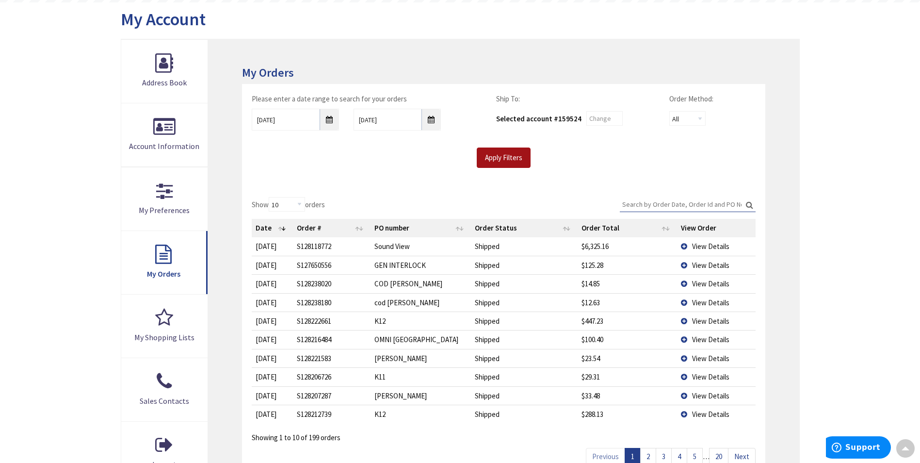
scroll to position [97, 0]
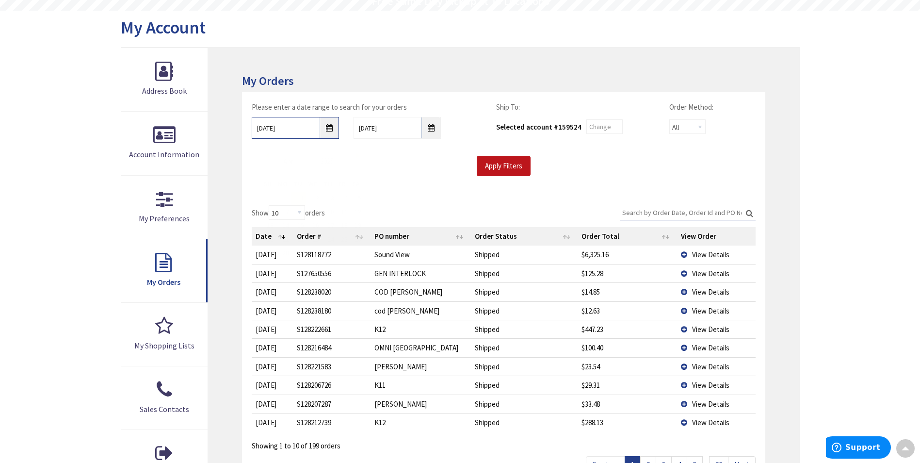
click at [326, 126] on input "04/01/2025" at bounding box center [295, 128] width 87 height 22
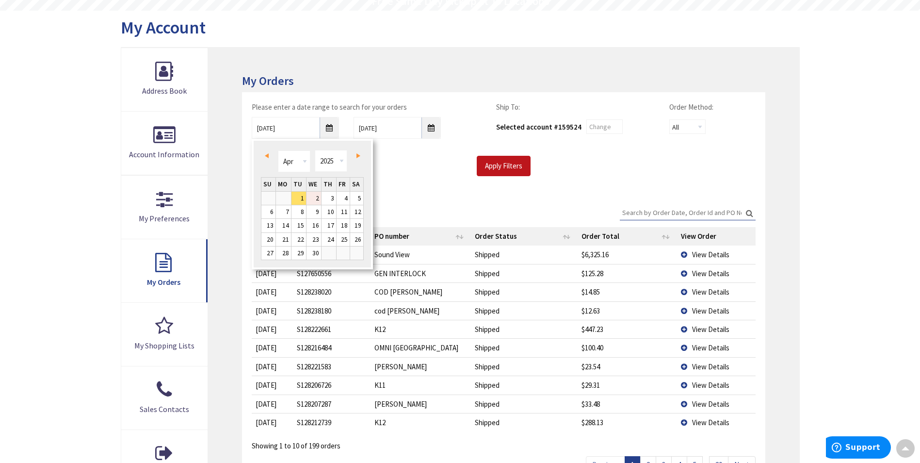
click at [314, 198] on link "2" at bounding box center [314, 198] width 15 height 13
type input "04/02/2025"
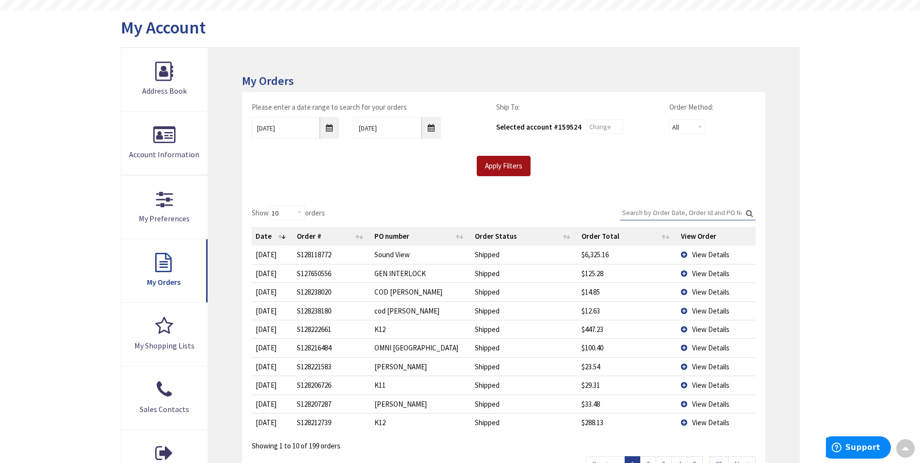
click at [496, 167] on input "Apply Filters" at bounding box center [504, 166] width 54 height 20
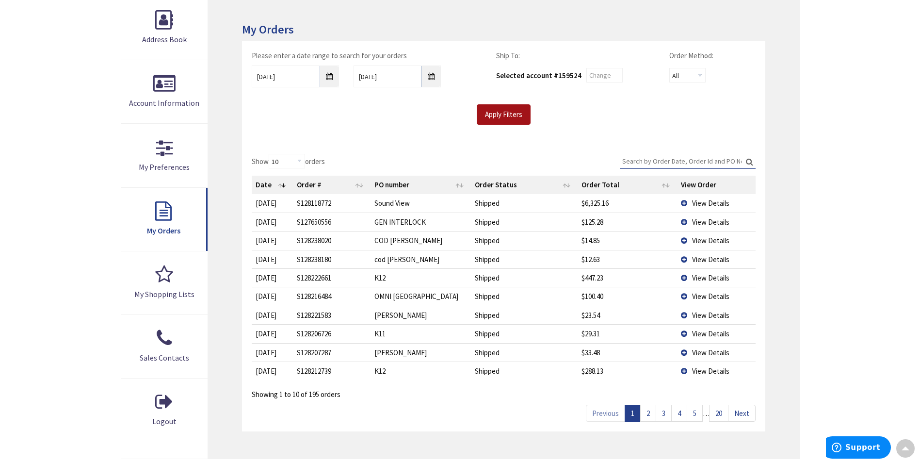
scroll to position [194, 0]
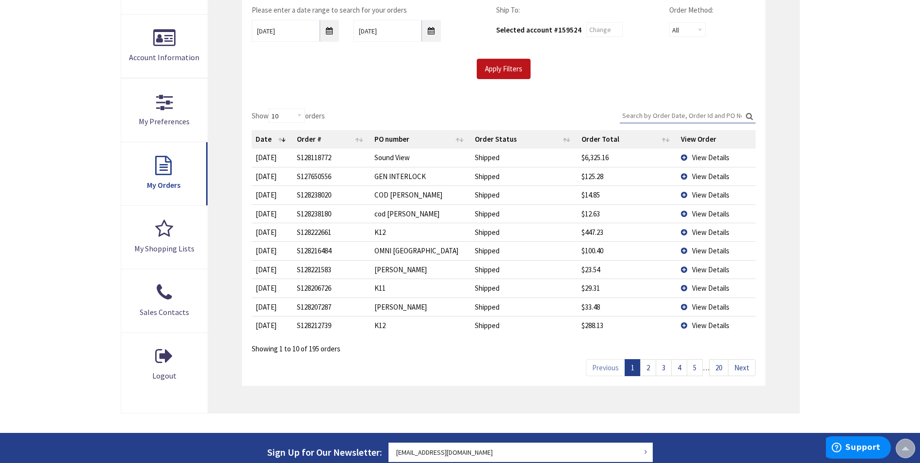
click at [666, 363] on link "3" at bounding box center [664, 367] width 16 height 17
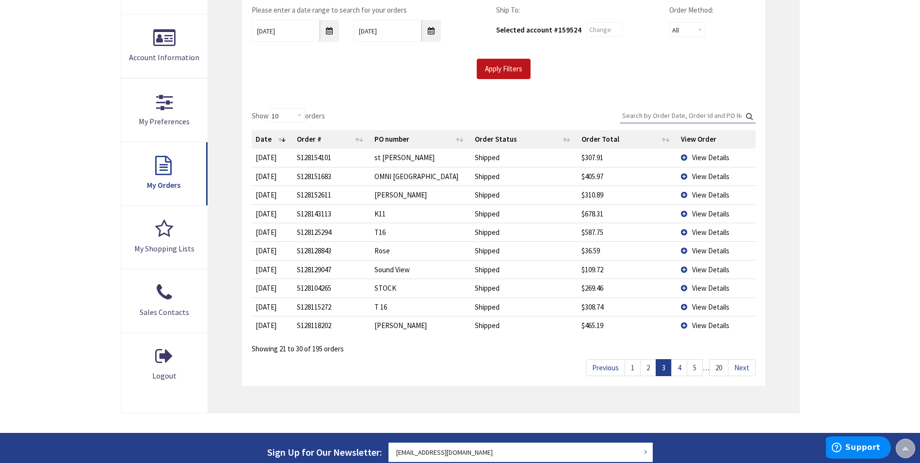
click at [693, 372] on link "5" at bounding box center [695, 367] width 16 height 17
click at [700, 365] on link "6" at bounding box center [695, 367] width 16 height 17
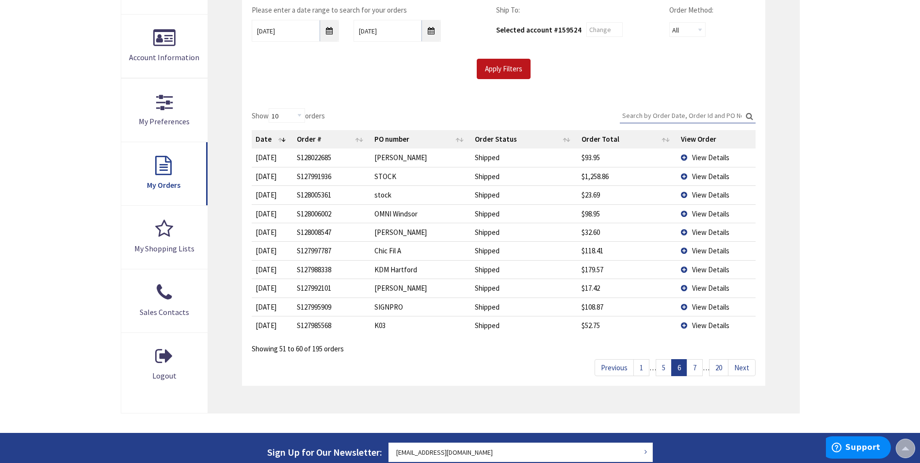
click at [701, 365] on link "7" at bounding box center [695, 367] width 16 height 17
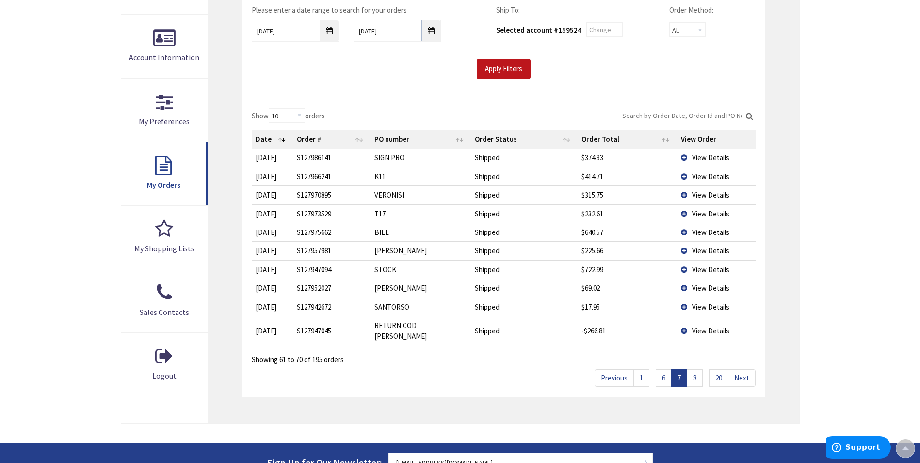
click at [701, 369] on link "8" at bounding box center [695, 377] width 16 height 17
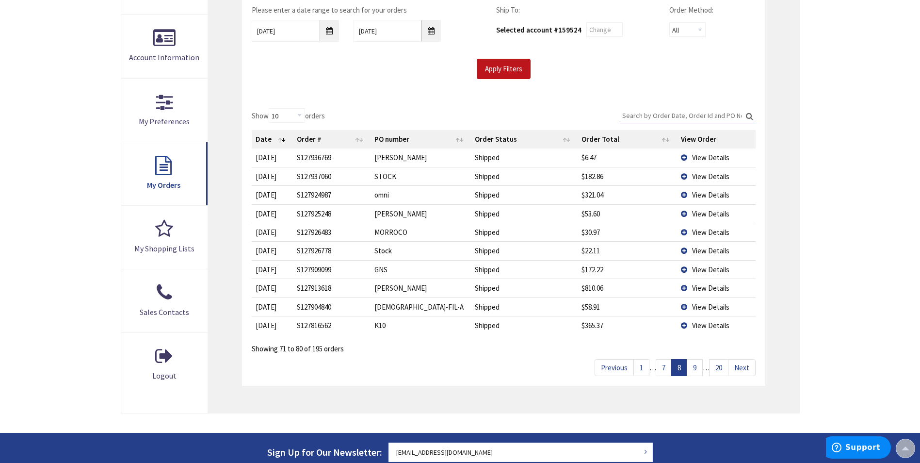
click at [700, 365] on link "9" at bounding box center [695, 367] width 16 height 17
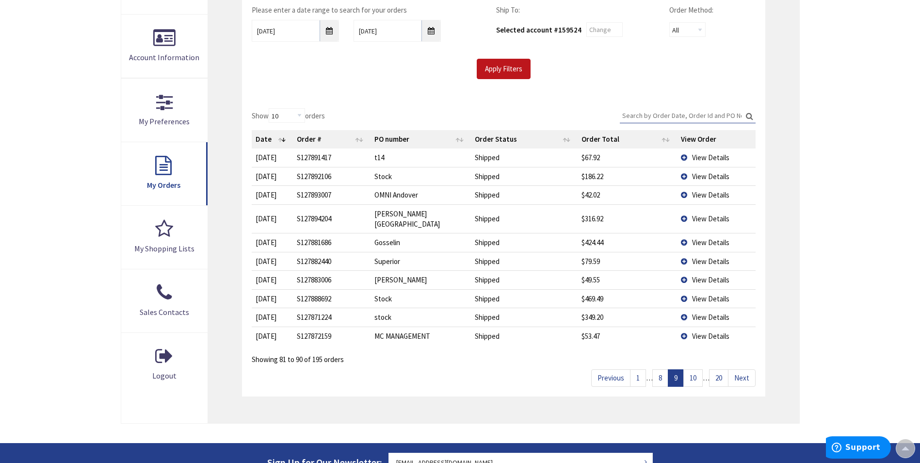
click at [699, 369] on link "10" at bounding box center [693, 377] width 19 height 17
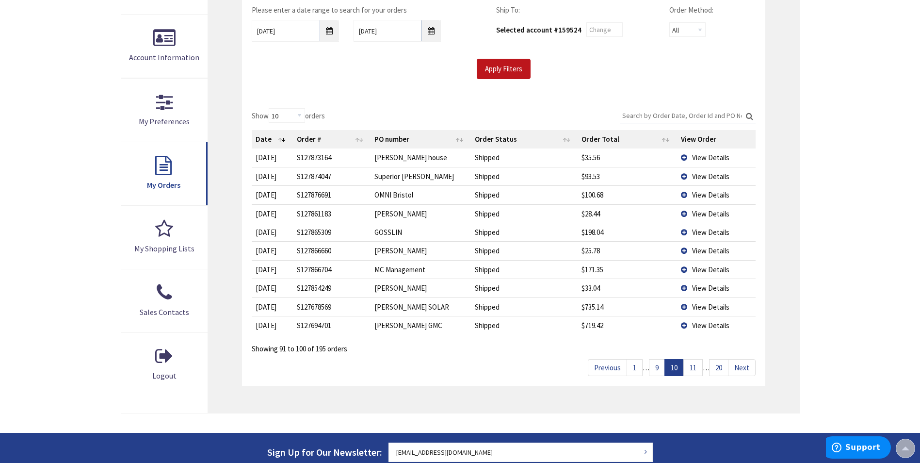
click at [699, 365] on link "11" at bounding box center [693, 367] width 19 height 17
click at [699, 364] on link "13" at bounding box center [693, 367] width 19 height 17
click at [699, 364] on link "14" at bounding box center [693, 367] width 19 height 17
click at [699, 364] on link "15" at bounding box center [693, 367] width 19 height 17
click at [661, 370] on link "14" at bounding box center [655, 367] width 19 height 17
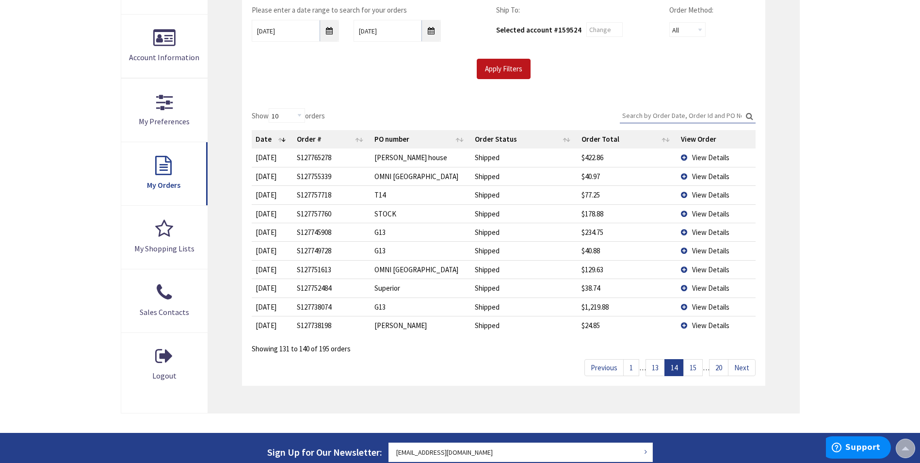
click at [694, 178] on span "View Details" at bounding box center [710, 176] width 37 height 9
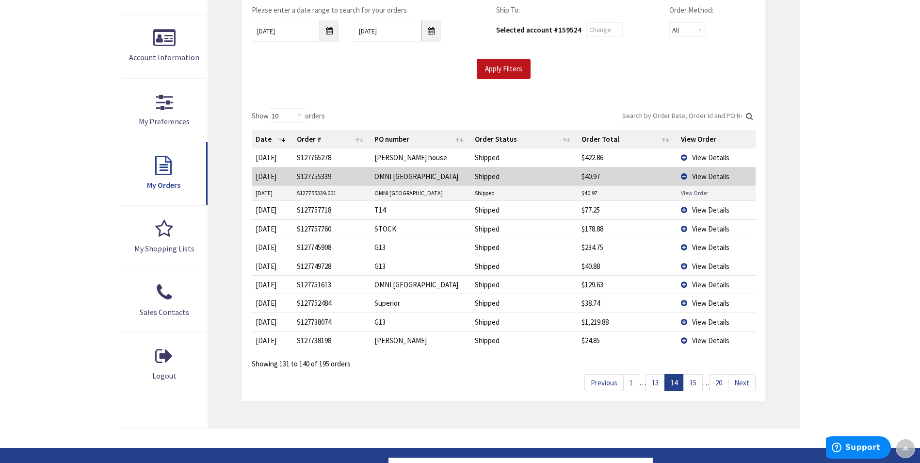
click at [694, 191] on link "View Order" at bounding box center [694, 193] width 27 height 8
click at [705, 212] on span "View Details" at bounding box center [710, 209] width 37 height 9
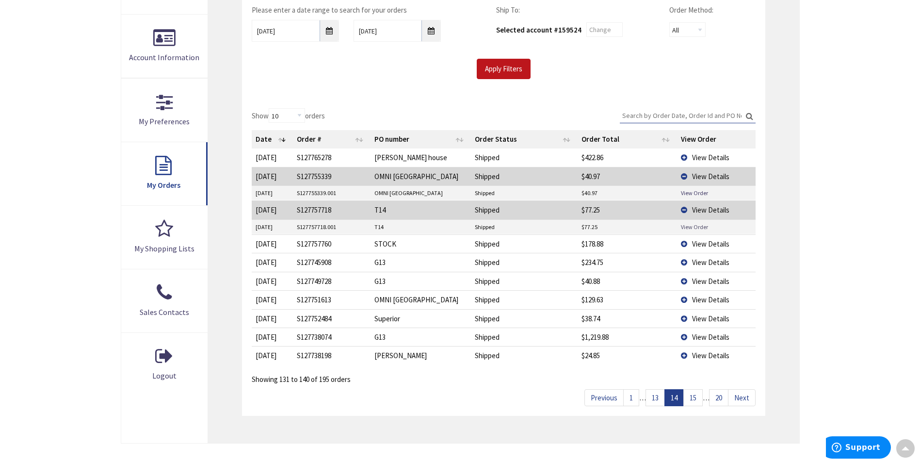
click at [694, 228] on link "View Order" at bounding box center [694, 227] width 27 height 8
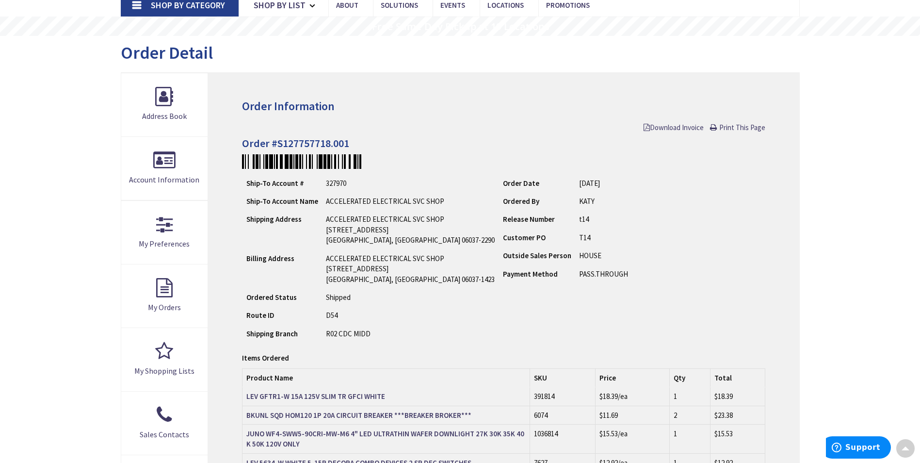
scroll to position [1, 0]
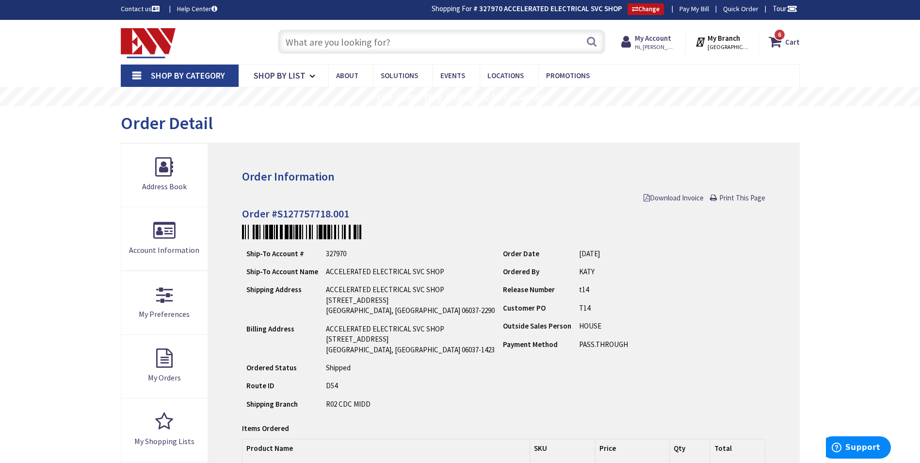
click at [347, 44] on input "text" at bounding box center [441, 42] width 327 height 24
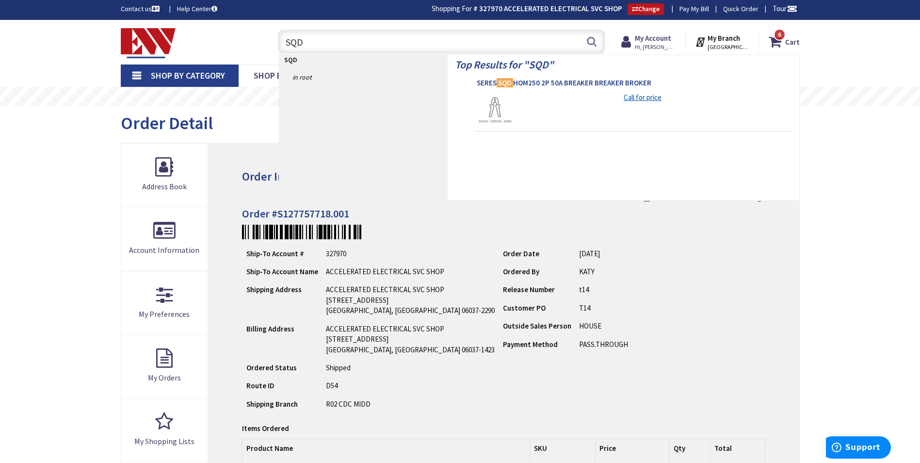
type input "SQD"
click at [548, 84] on span "SERES SQD HOM250 2P 50A BREAKER BREAKER BROKER" at bounding box center [633, 83] width 313 height 10
